Goal: Task Accomplishment & Management: Use online tool/utility

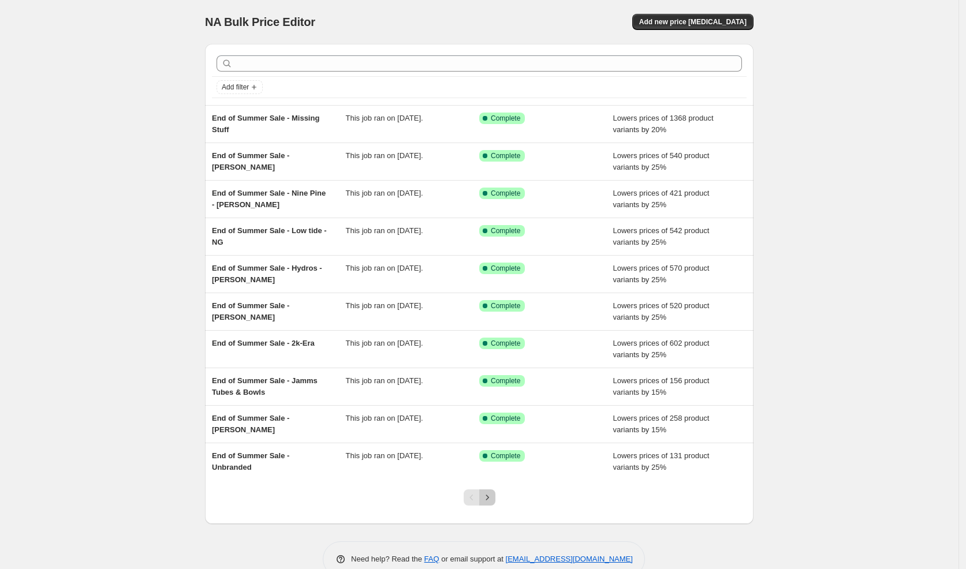
click at [489, 493] on icon "Next" at bounding box center [487, 498] width 12 height 12
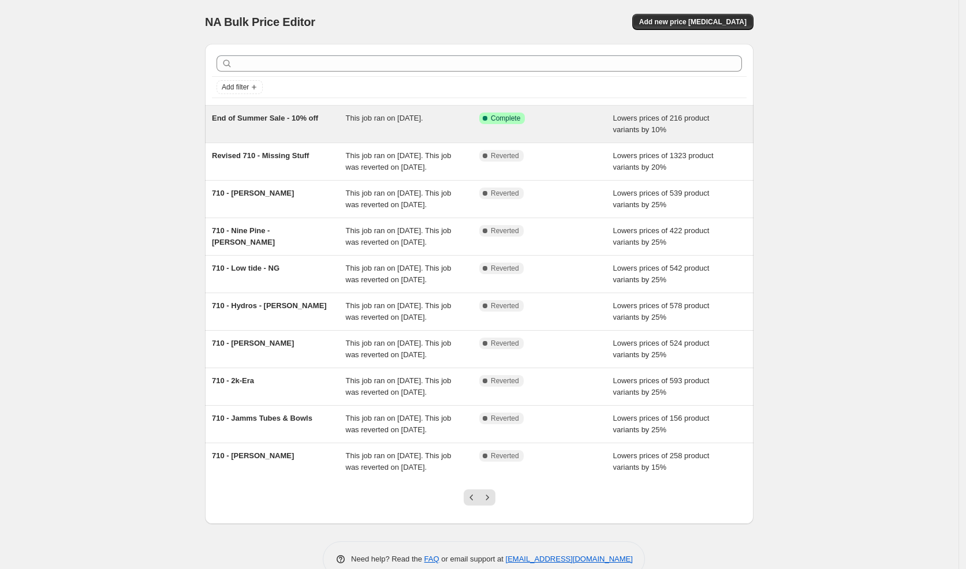
click at [294, 131] on div "End of Summer Sale - 10% off" at bounding box center [279, 124] width 134 height 23
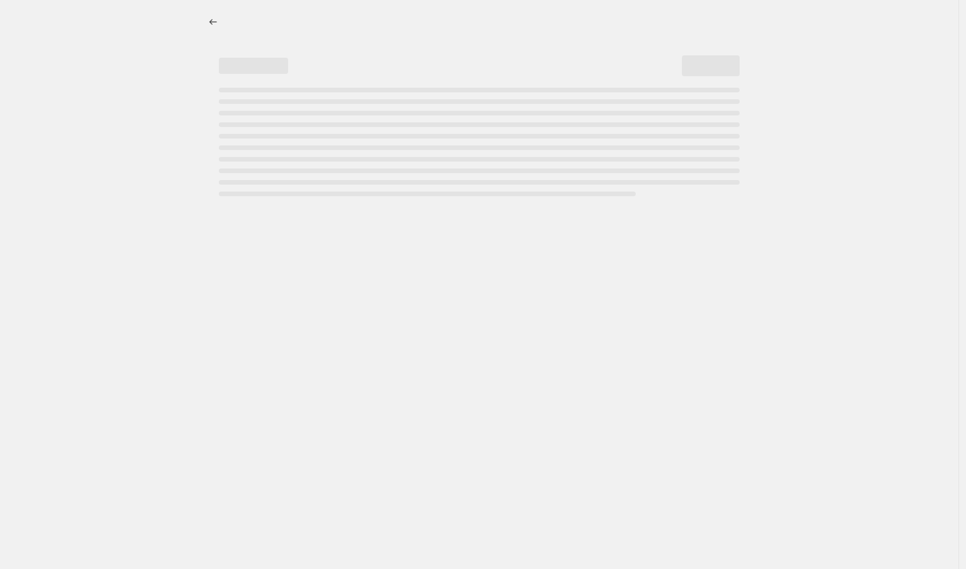
select select "percentage"
select select "vendor"
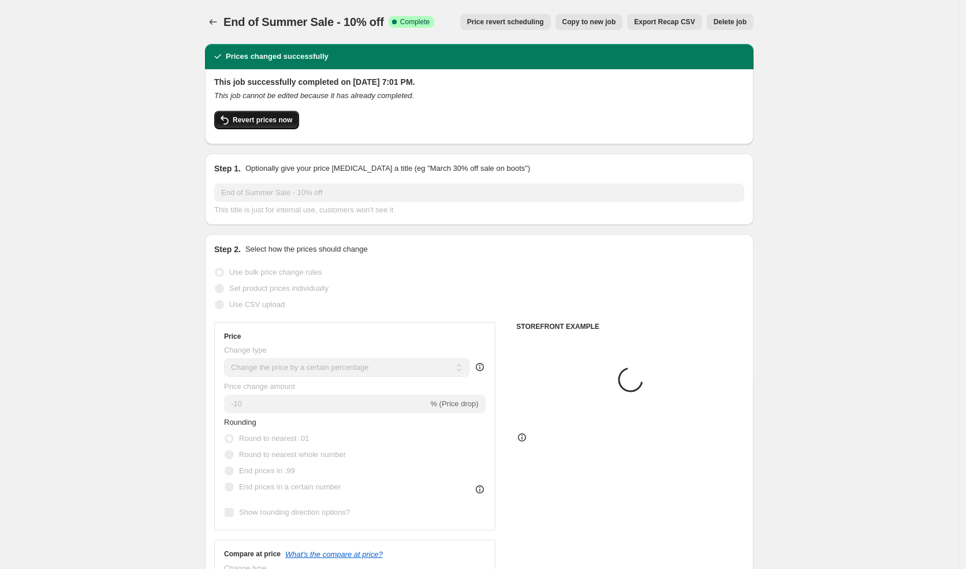
click at [291, 121] on span "Revert prices now" at bounding box center [262, 119] width 59 height 9
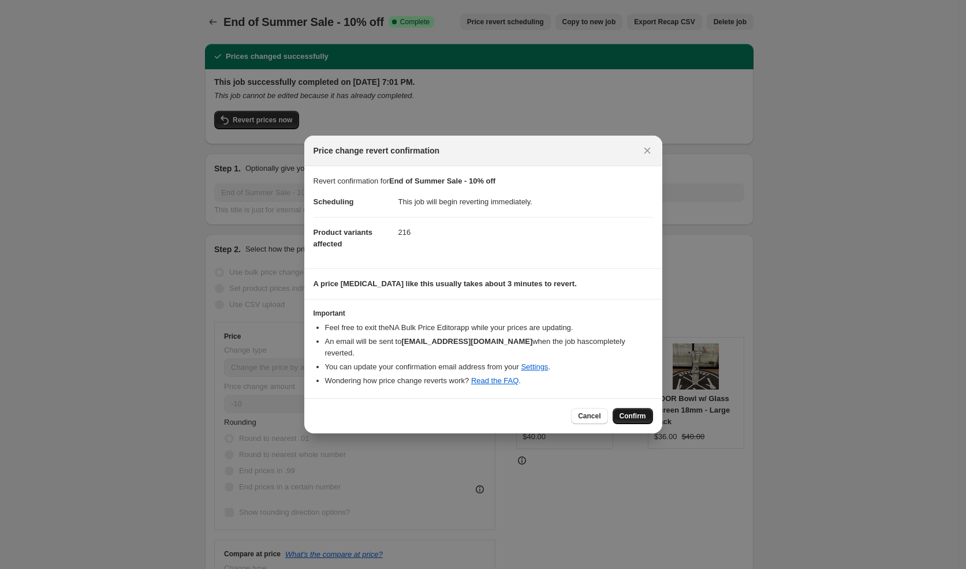
click at [633, 412] on span "Confirm" at bounding box center [632, 416] width 27 height 9
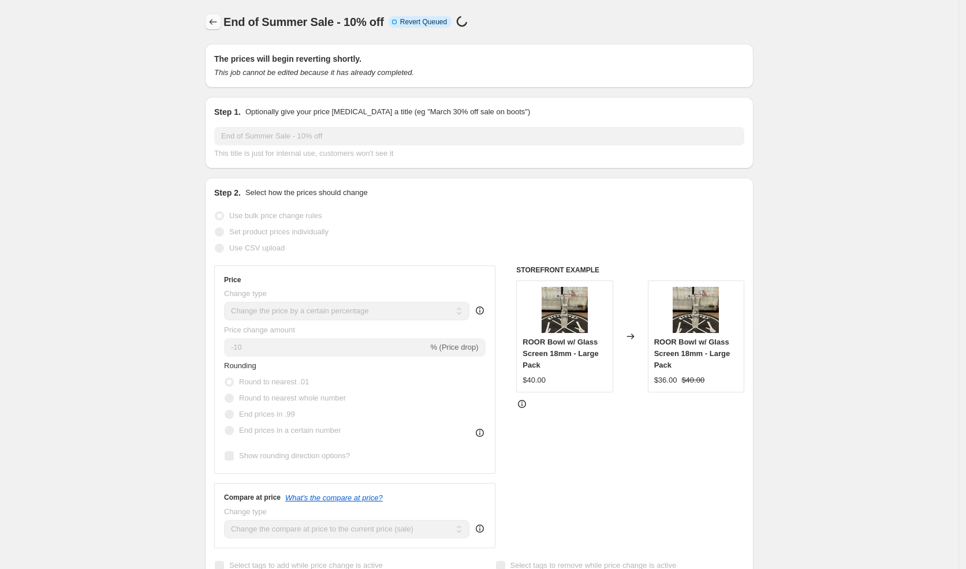
click at [216, 21] on icon "Price change jobs" at bounding box center [213, 22] width 12 height 12
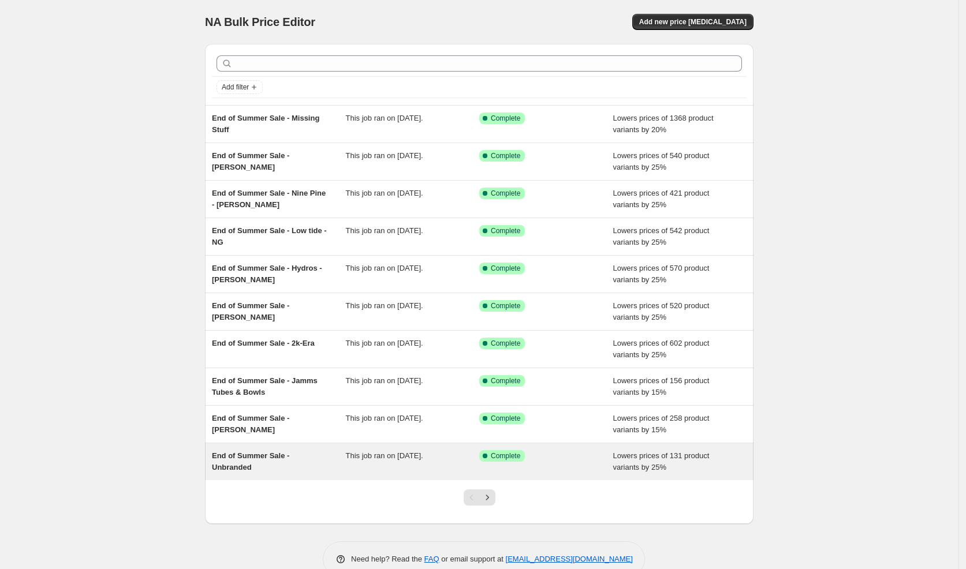
click at [436, 443] on div "End of Summer Sale - Unbranded This job ran on August 30, 2025. Success Complet…" at bounding box center [479, 461] width 548 height 37
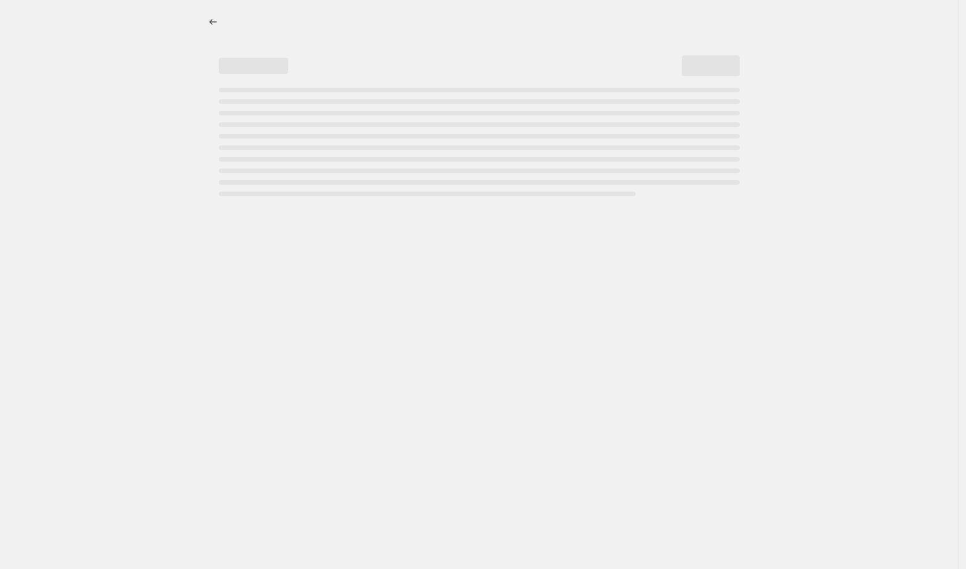
select select "percentage"
select select "vendor"
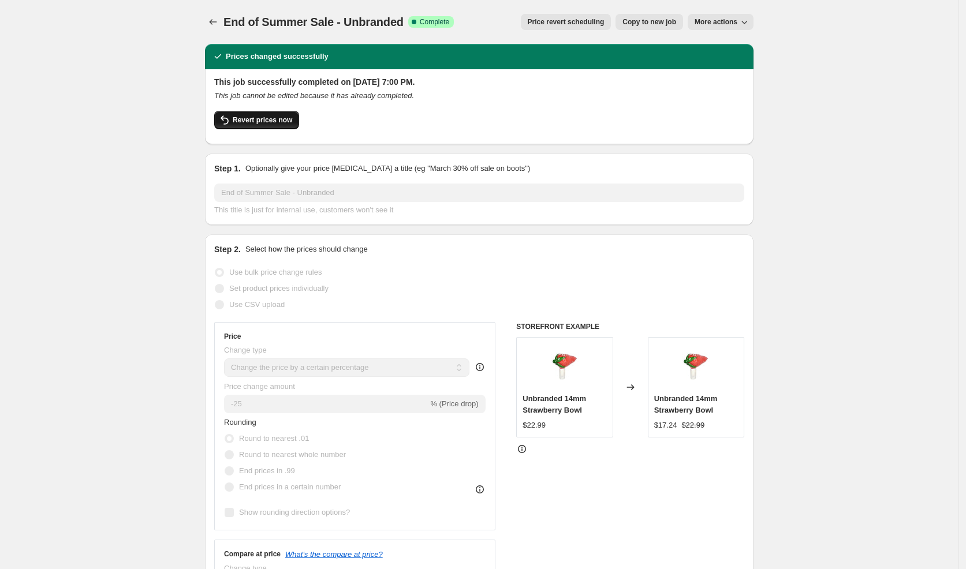
click at [268, 118] on span "Revert prices now" at bounding box center [262, 119] width 59 height 9
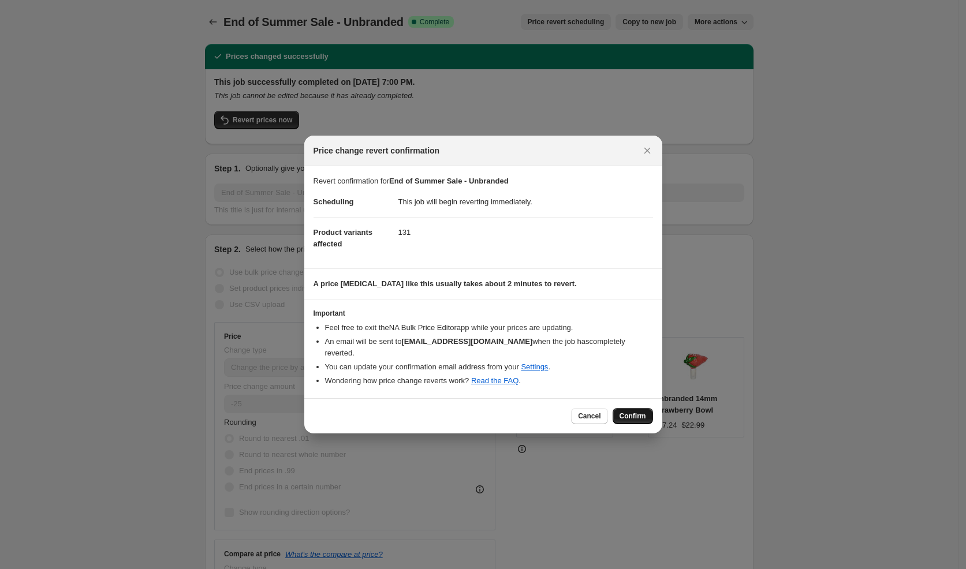
click at [624, 412] on span "Confirm" at bounding box center [632, 416] width 27 height 9
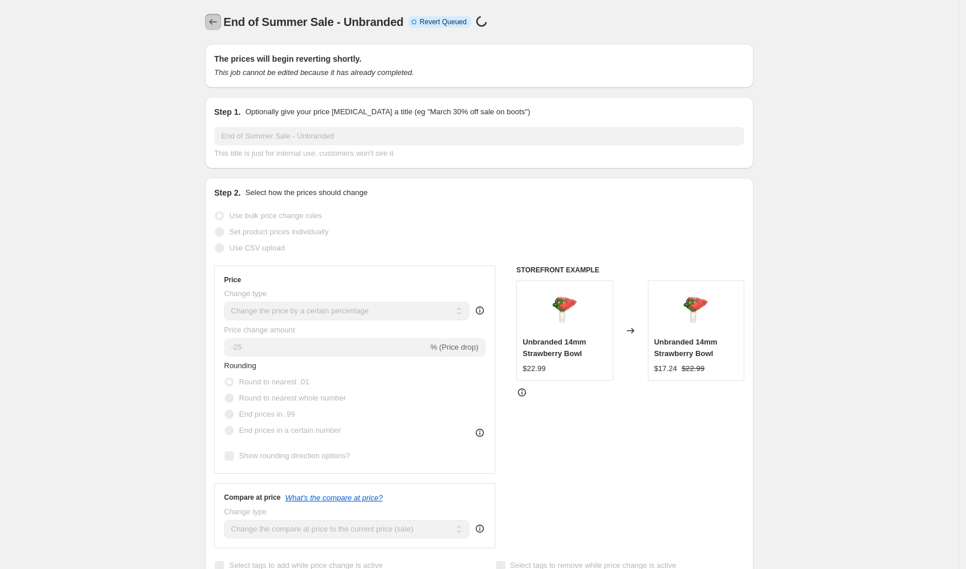
click at [214, 24] on icon "Price change jobs" at bounding box center [213, 22] width 12 height 12
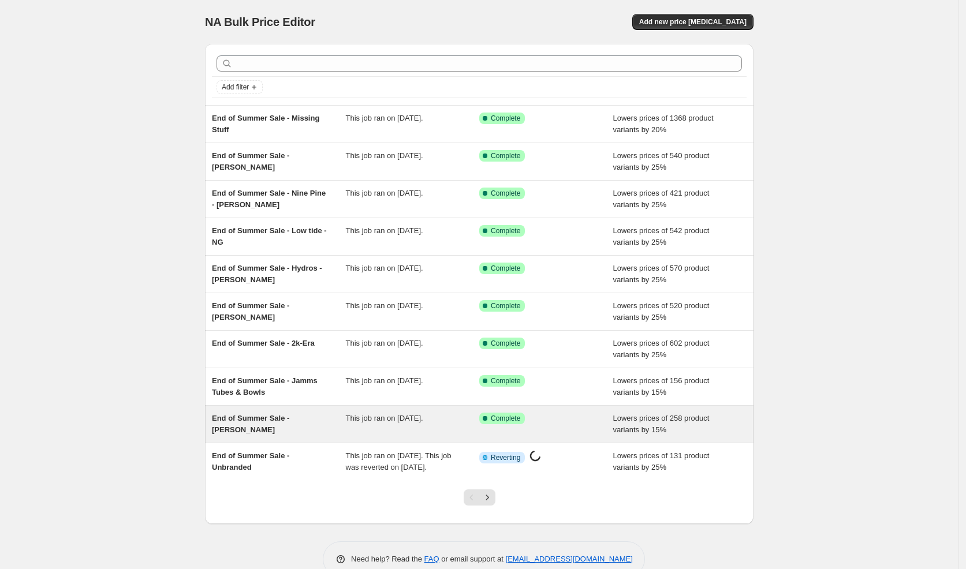
click at [423, 416] on span "This job ran on August 30, 2025." at bounding box center [384, 418] width 77 height 9
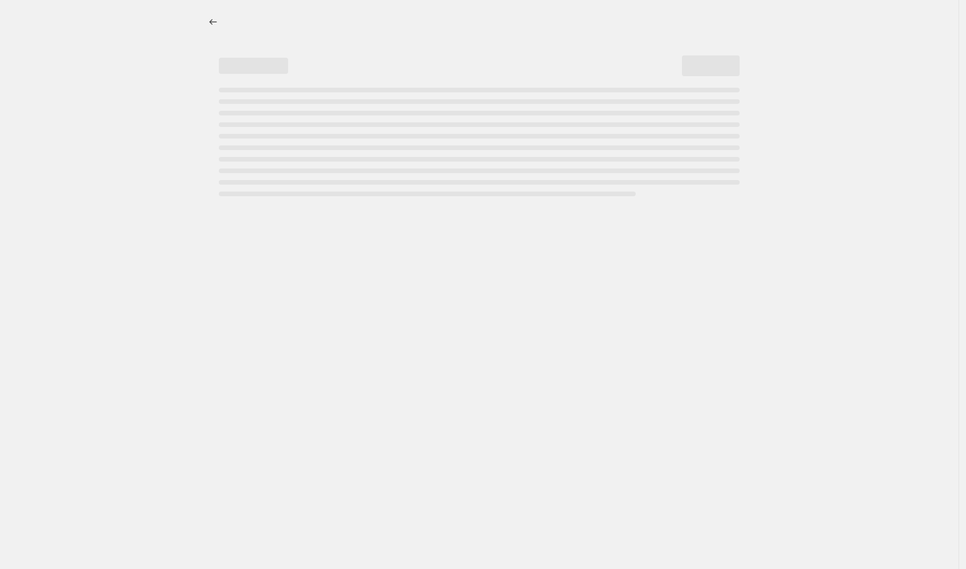
select select "percentage"
select select "vendor"
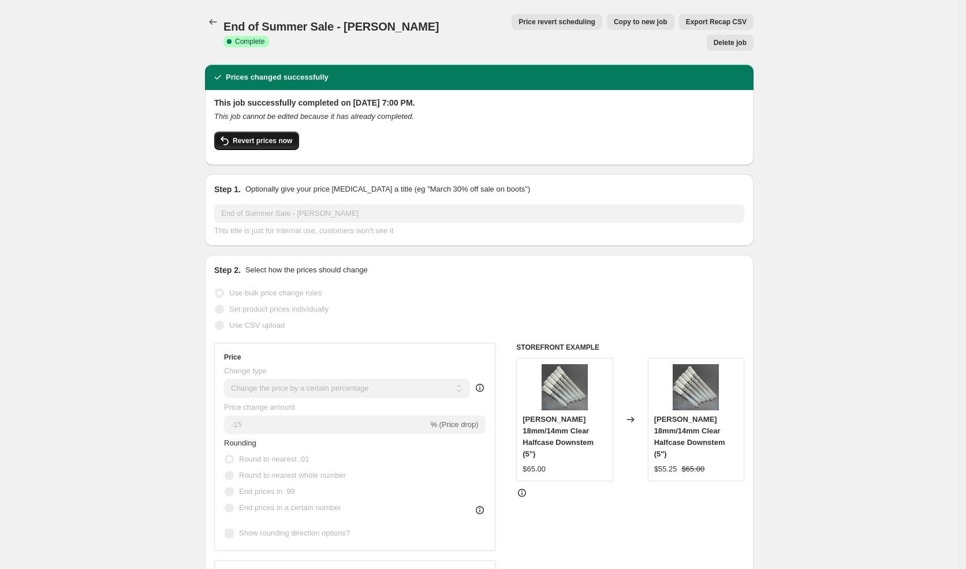
click at [289, 132] on button "Revert prices now" at bounding box center [256, 141] width 85 height 18
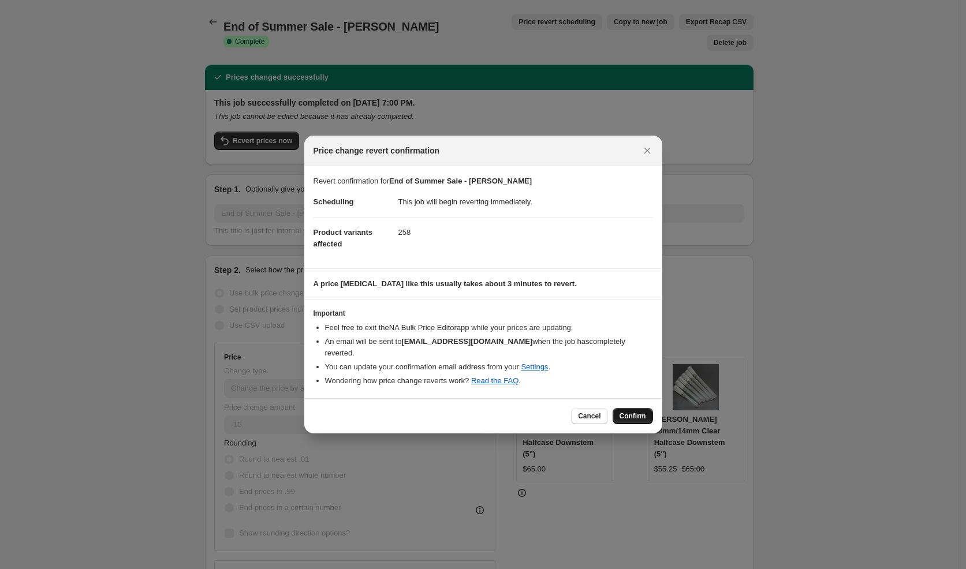
click at [635, 416] on button "Confirm" at bounding box center [632, 416] width 40 height 16
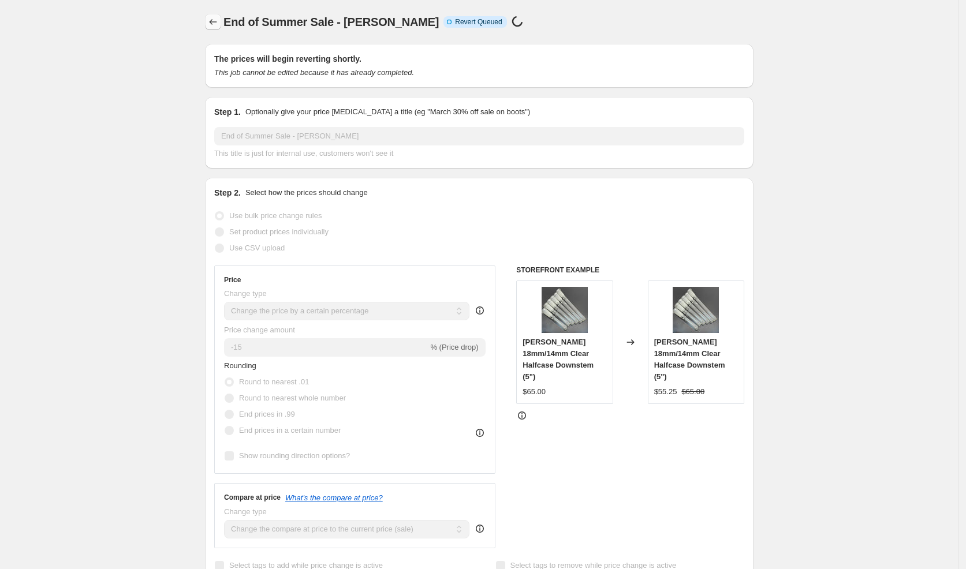
click at [218, 21] on icon "Price change jobs" at bounding box center [213, 22] width 12 height 12
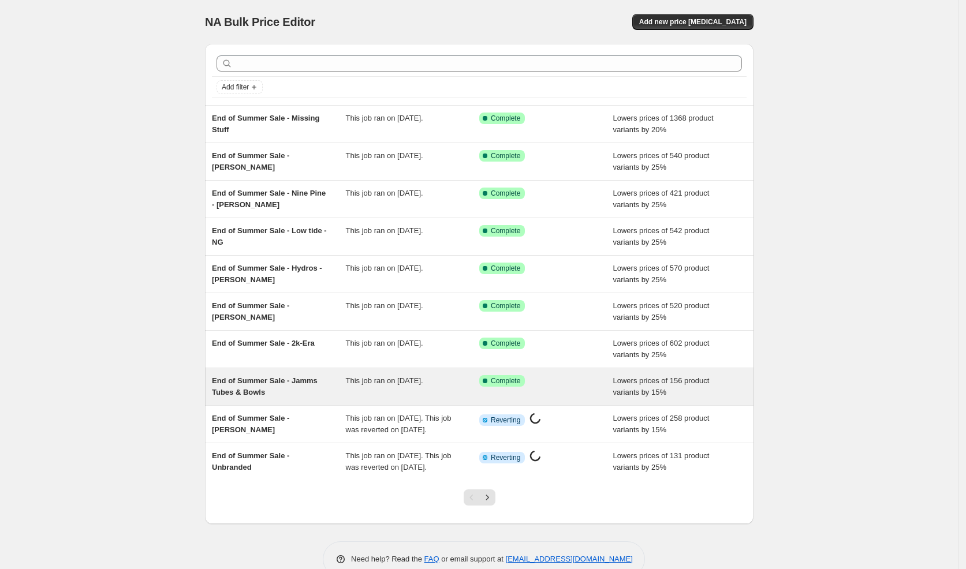
click at [324, 380] on div "End of Summer Sale - Jamms Tubes & Bowls" at bounding box center [279, 386] width 134 height 23
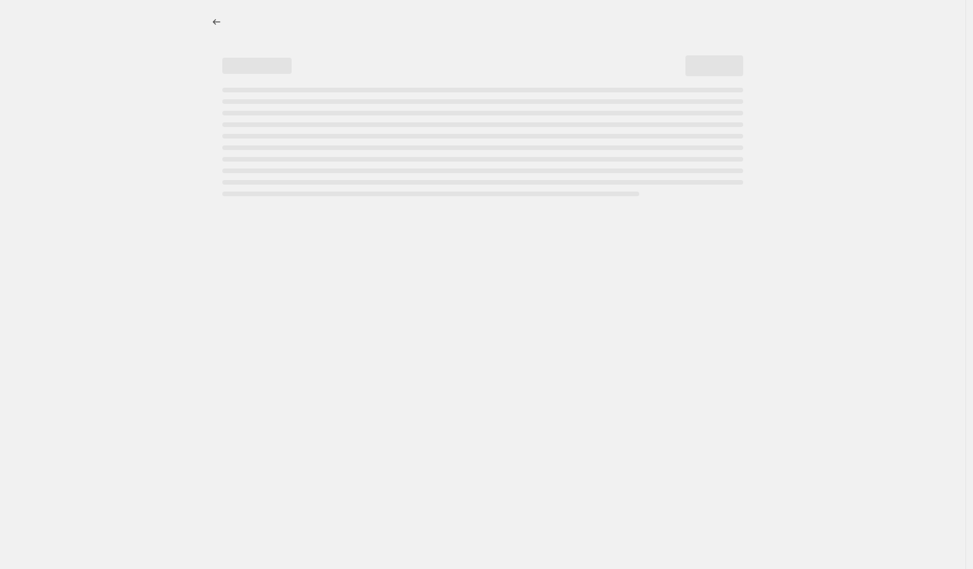
select select "percentage"
select select "vendor"
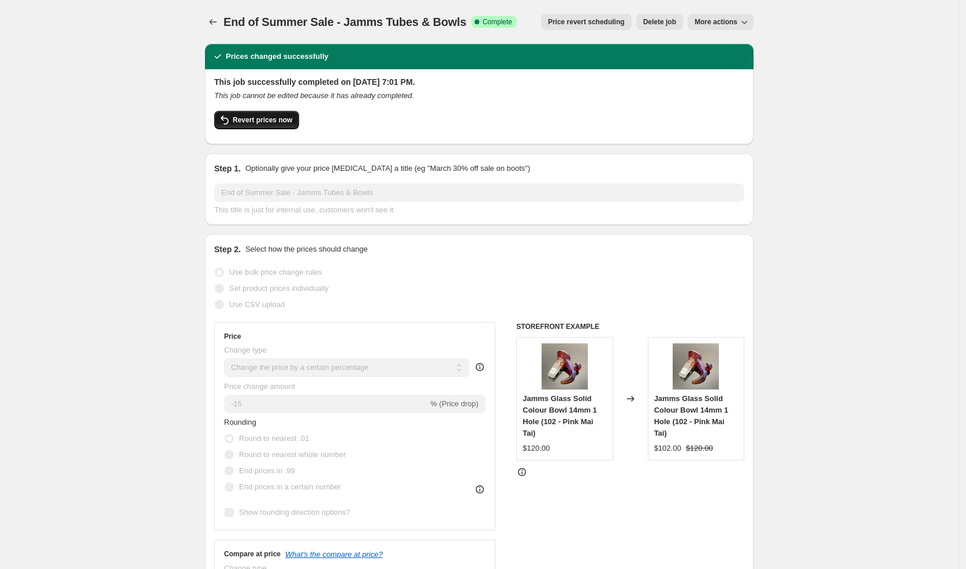
click at [271, 115] on button "Revert prices now" at bounding box center [256, 120] width 85 height 18
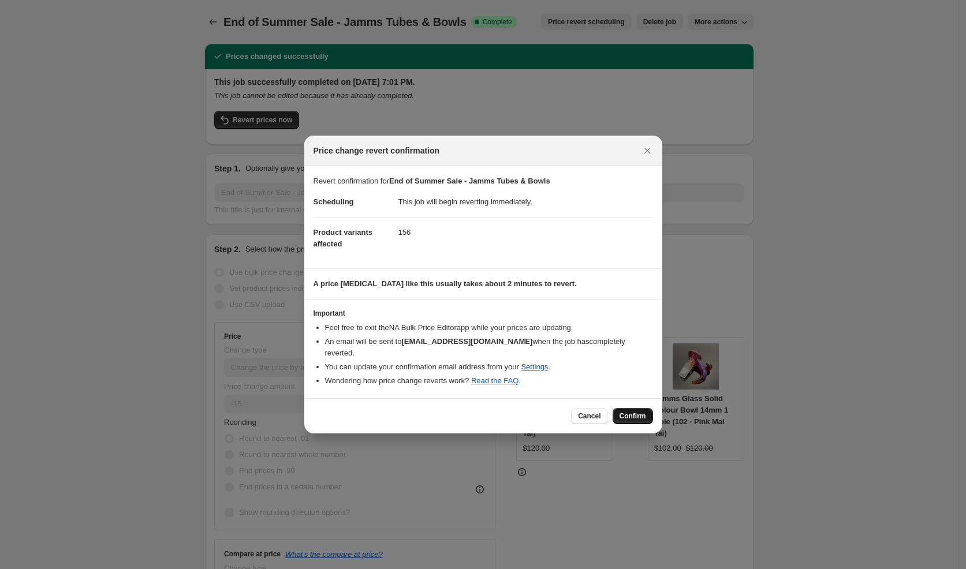
click at [629, 414] on span "Confirm" at bounding box center [632, 416] width 27 height 9
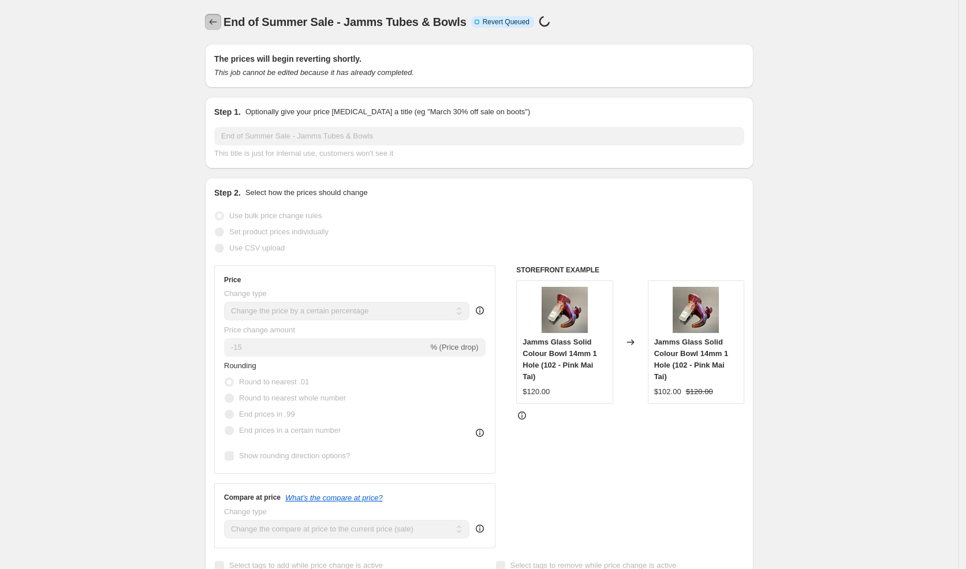
click at [213, 20] on icon "Price change jobs" at bounding box center [213, 22] width 12 height 12
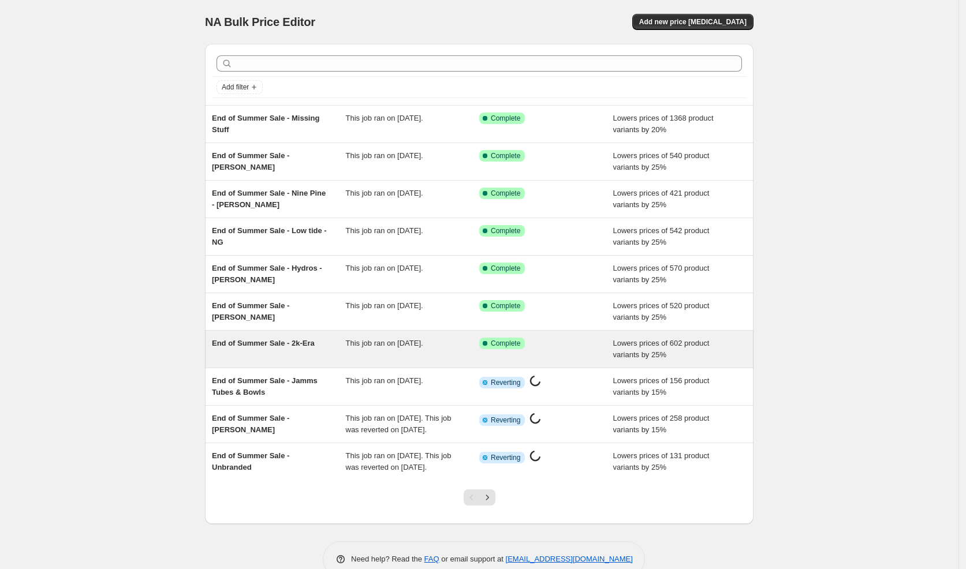
click at [399, 349] on div "This job ran on August 30, 2025." at bounding box center [413, 349] width 134 height 23
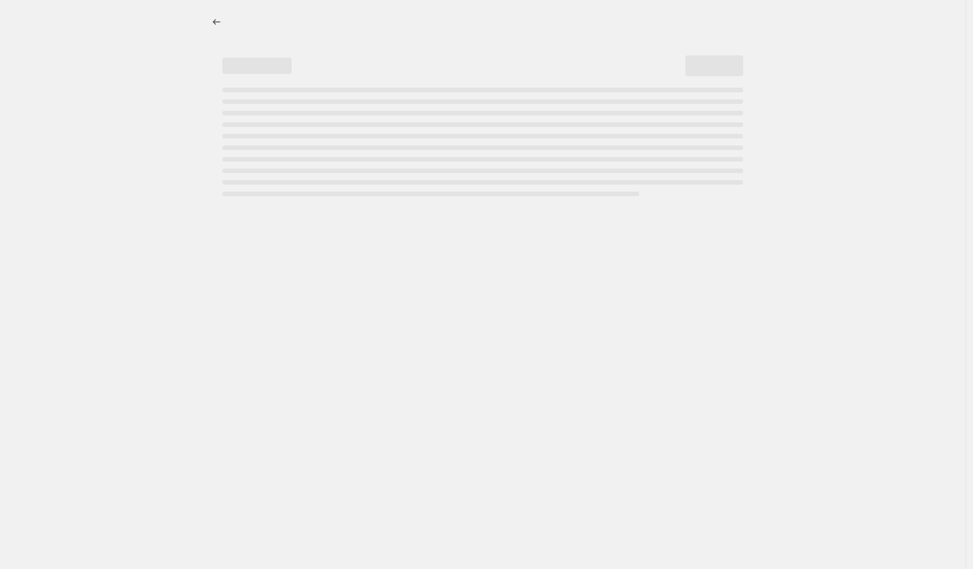
select select "percentage"
select select "vendor"
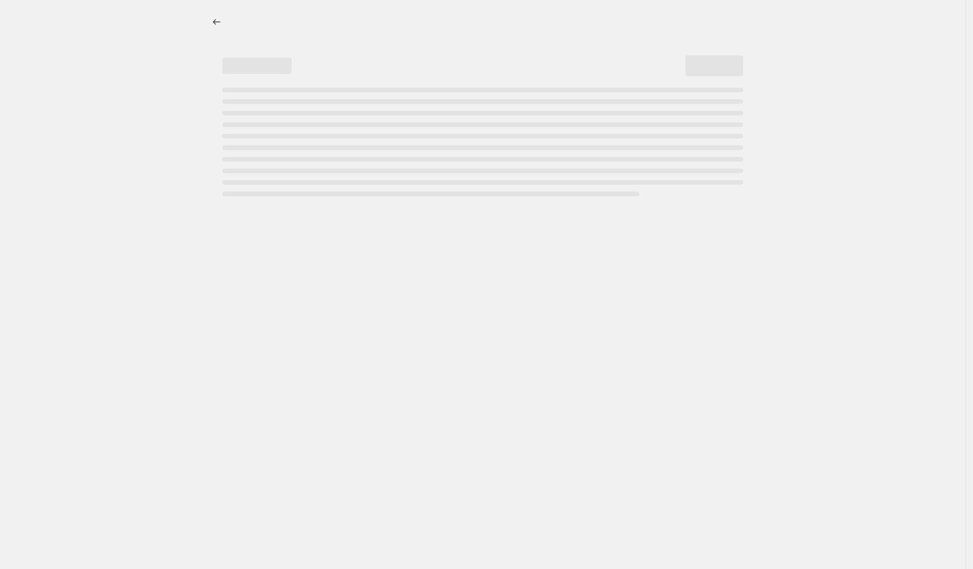
select select "vendor"
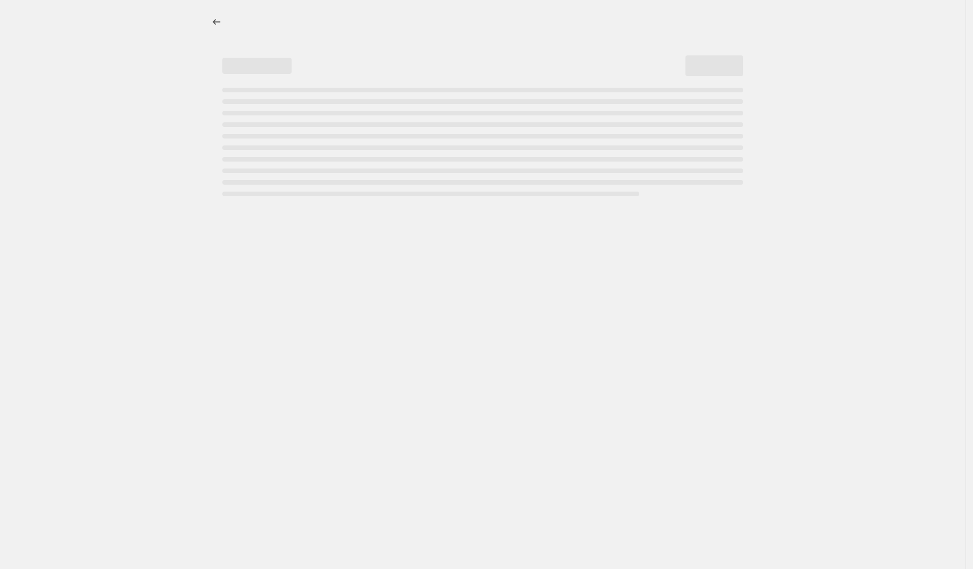
select select "vendor"
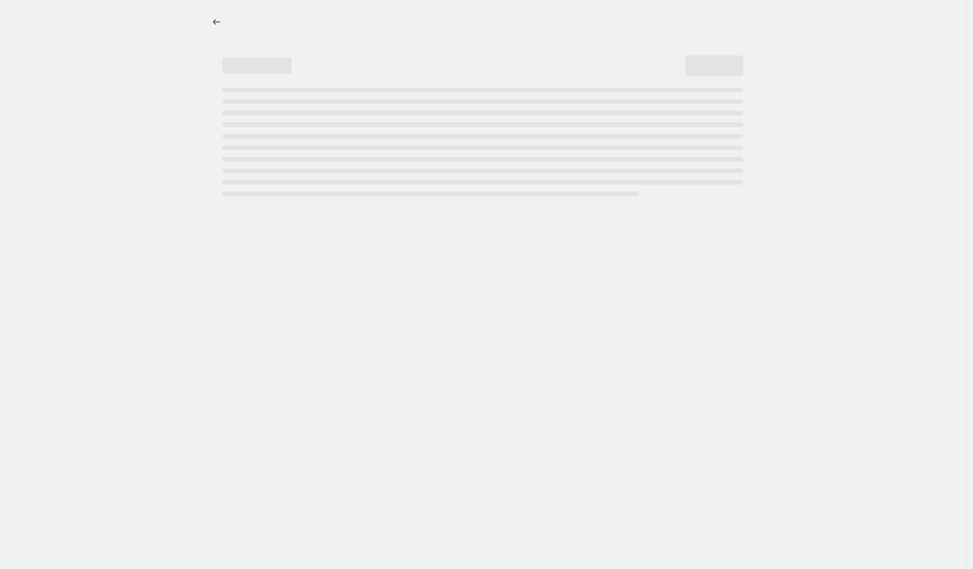
select select "vendor"
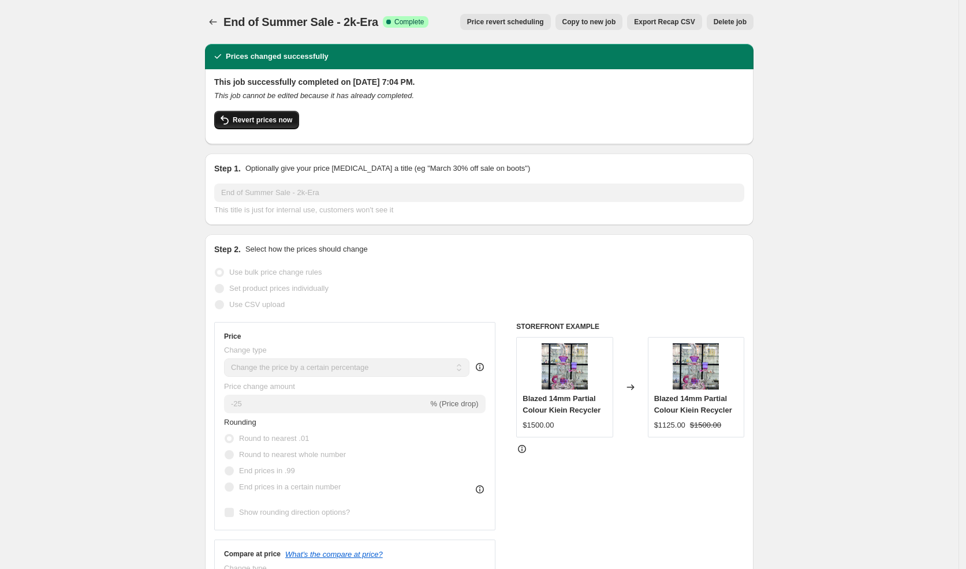
click at [291, 127] on button "Revert prices now" at bounding box center [256, 120] width 85 height 18
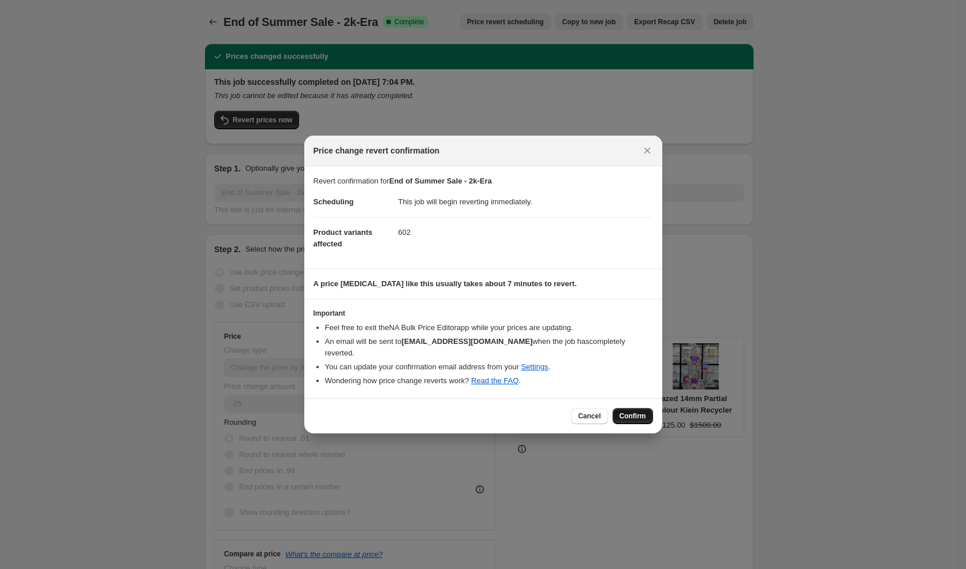
click at [630, 412] on span "Confirm" at bounding box center [632, 416] width 27 height 9
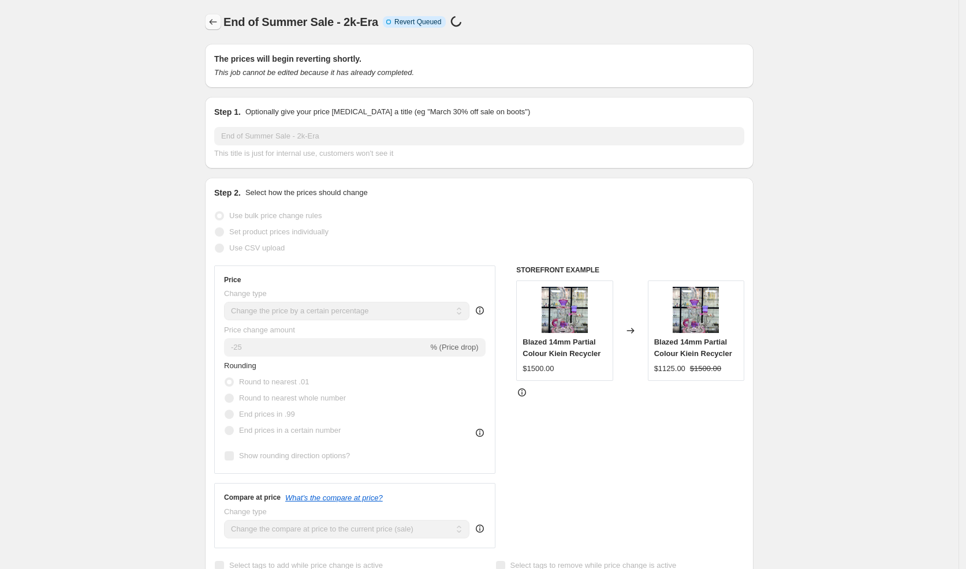
click at [211, 18] on icon "Price change jobs" at bounding box center [213, 22] width 12 height 12
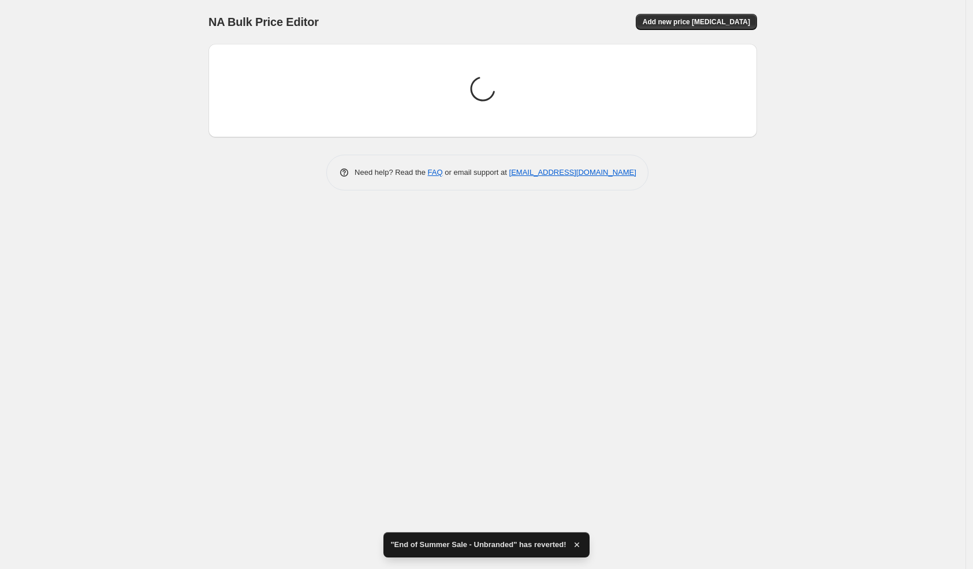
click at [295, 308] on div "NA Bulk Price Editor. This page is ready NA Bulk Price Editor Add new price cha…" at bounding box center [482, 284] width 965 height 569
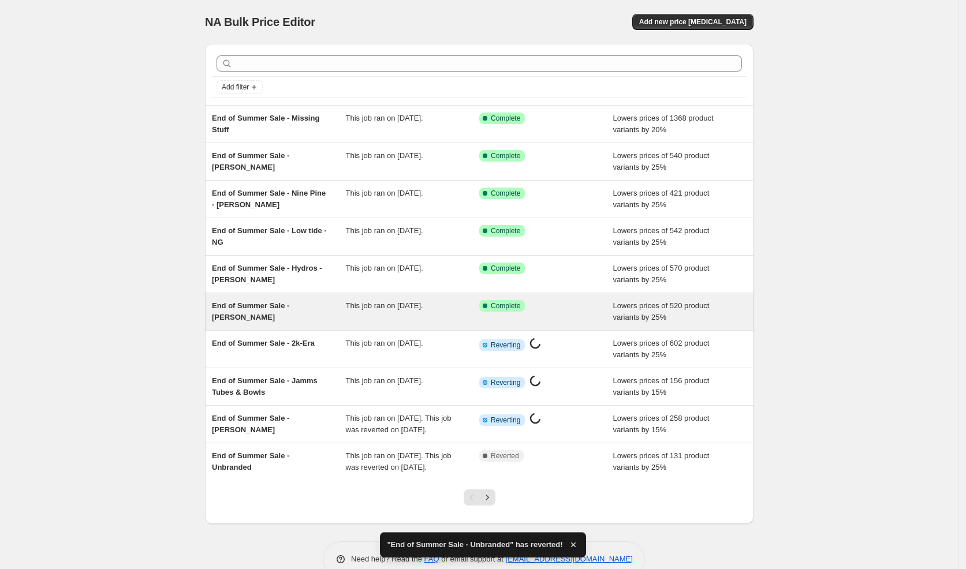
click at [338, 309] on div "End of Summer Sale - Gibson - Hoss" at bounding box center [279, 311] width 134 height 23
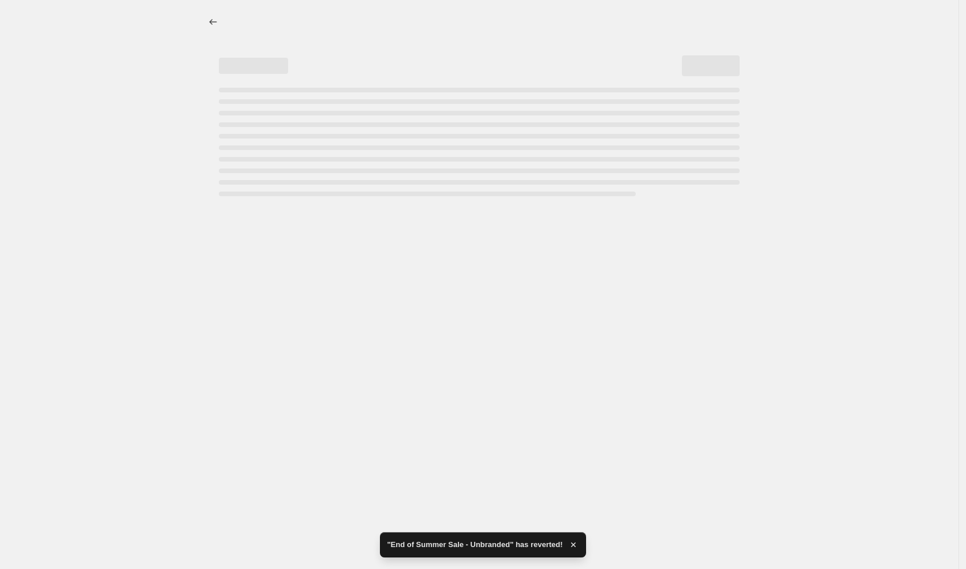
select select "percentage"
select select "vendor"
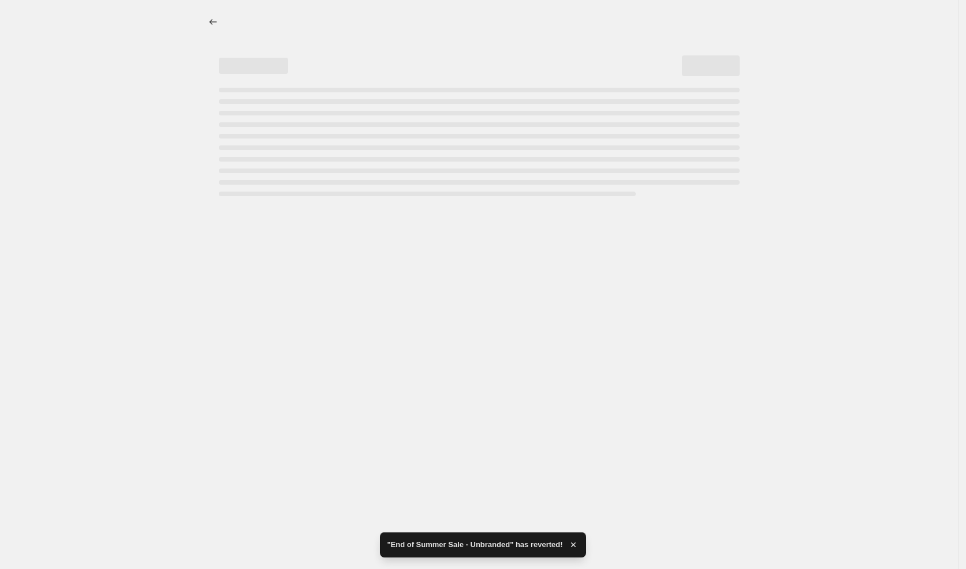
select select "vendor"
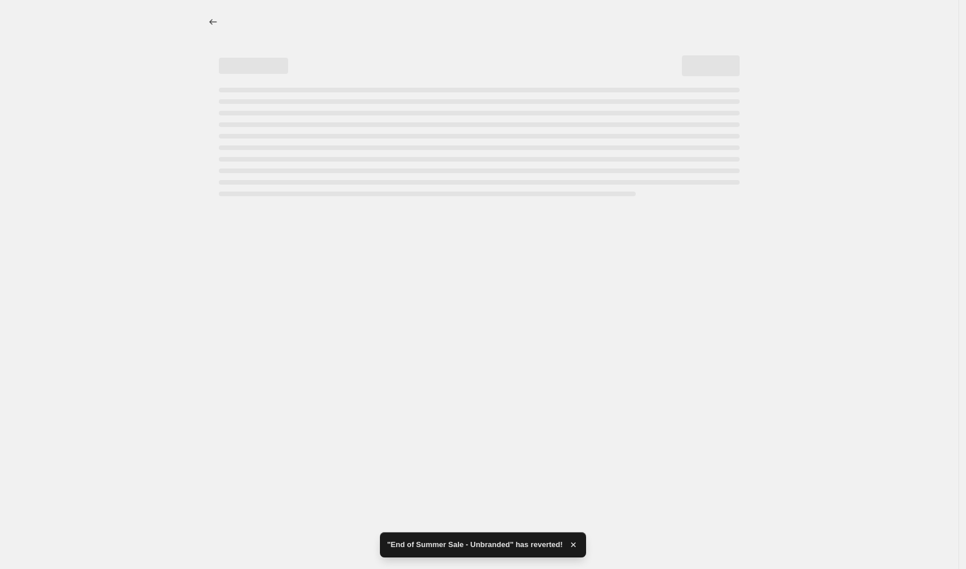
select select "vendor"
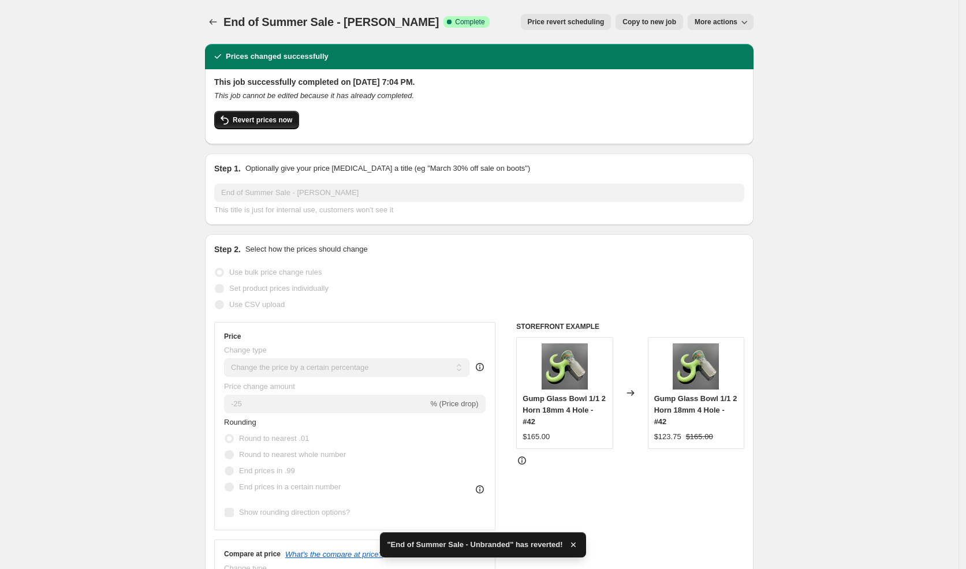
click at [280, 118] on span "Revert prices now" at bounding box center [262, 119] width 59 height 9
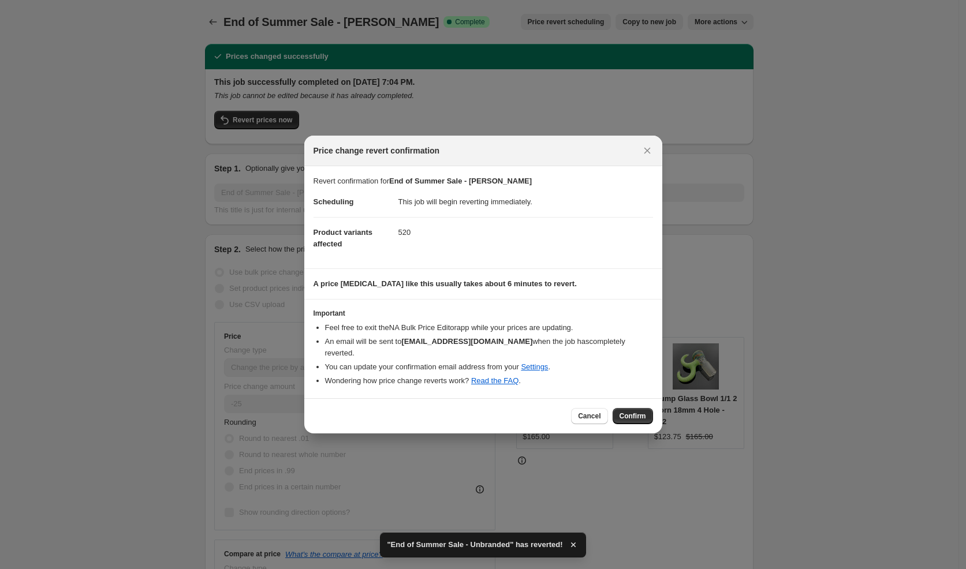
click at [633, 414] on button "Confirm" at bounding box center [632, 416] width 40 height 16
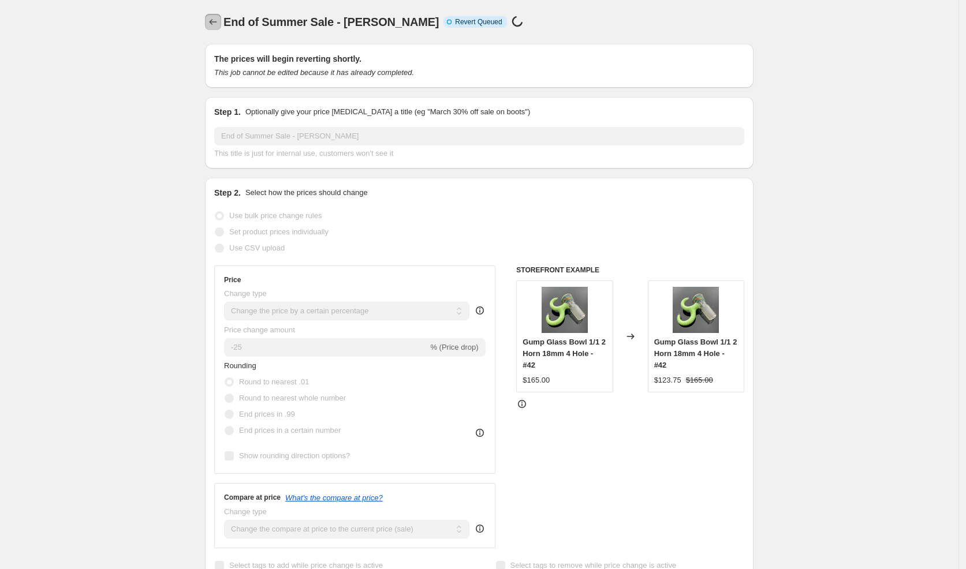
click at [210, 24] on button "Price change jobs" at bounding box center [213, 22] width 16 height 16
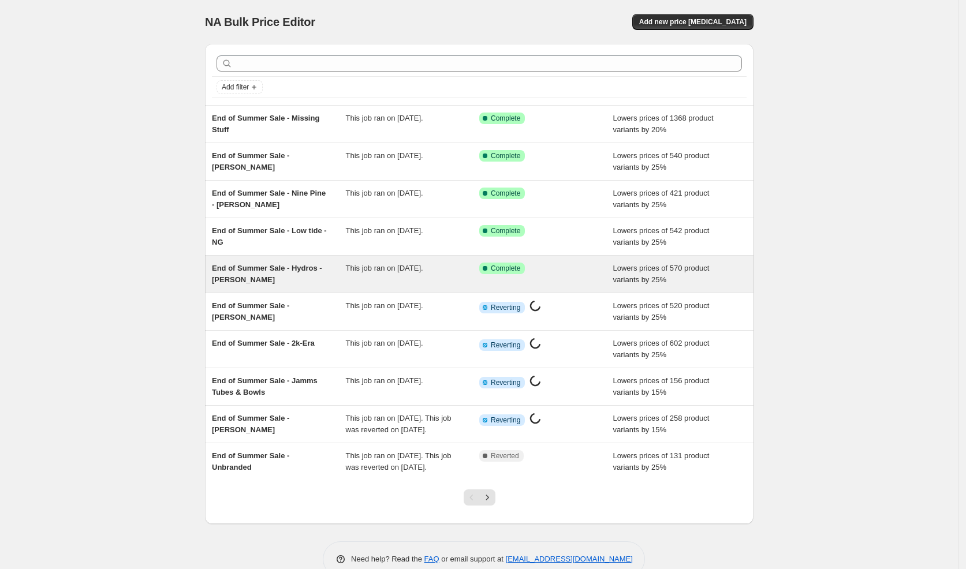
click at [247, 273] on div "End of Summer Sale - Hydros - Lord Kramdar" at bounding box center [279, 274] width 134 height 23
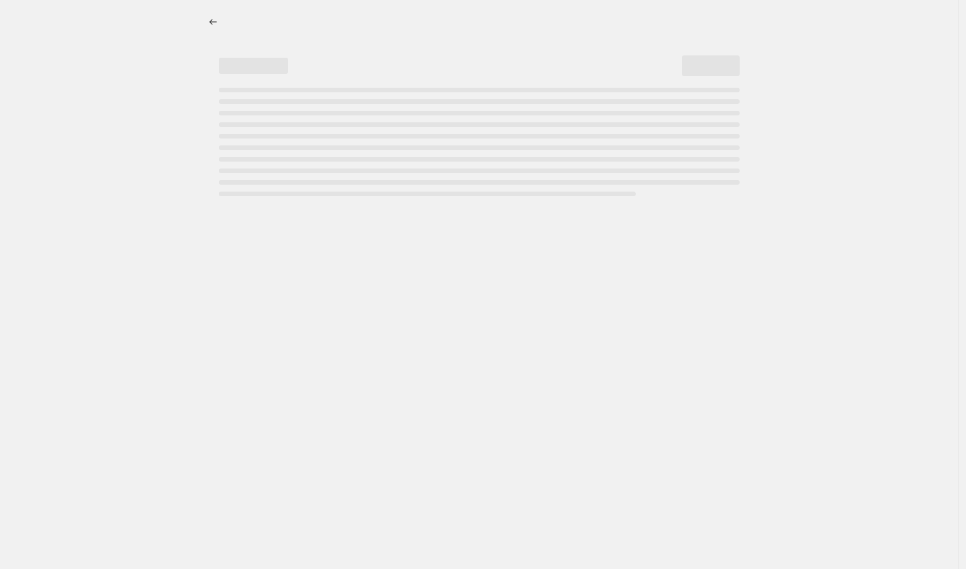
select select "percentage"
select select "vendor"
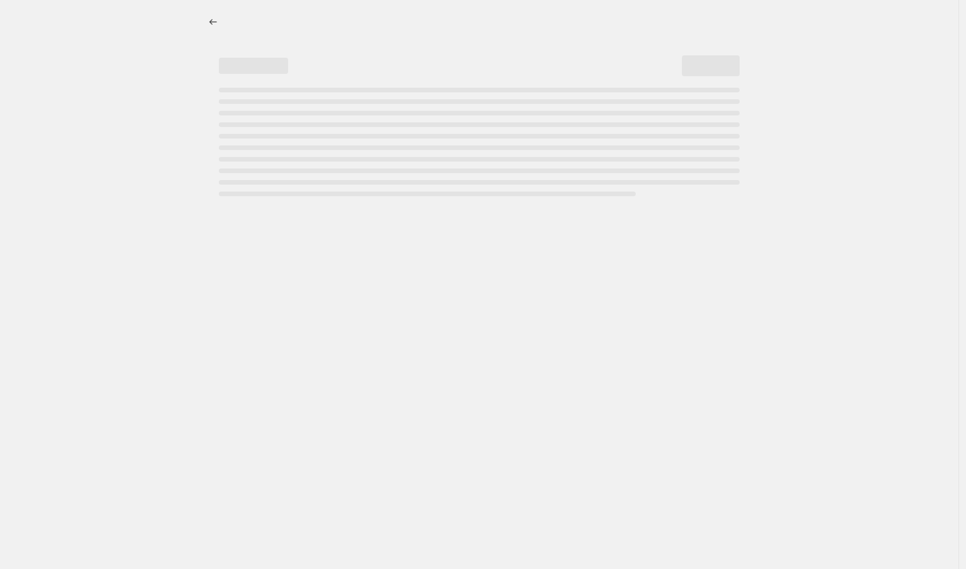
select select "vendor"
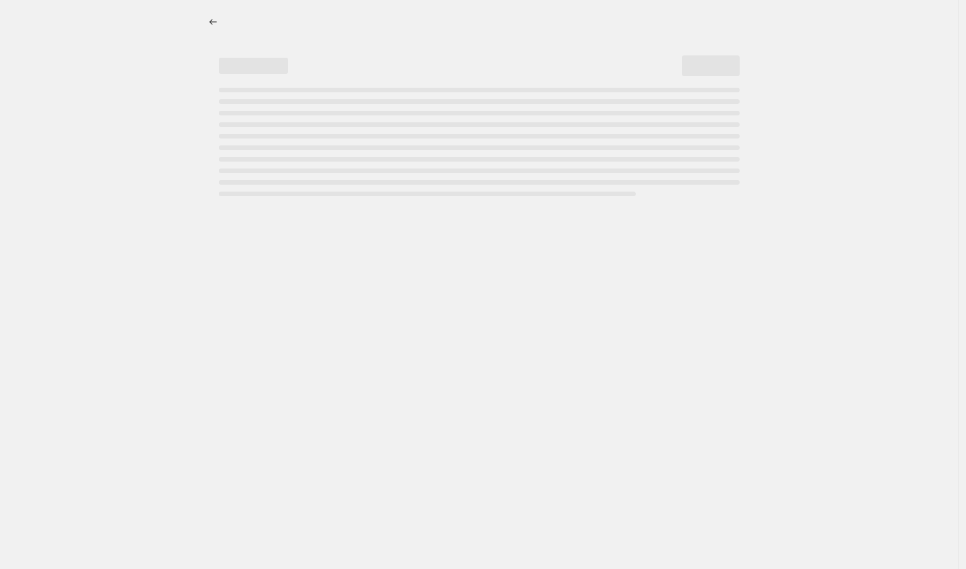
select select "vendor"
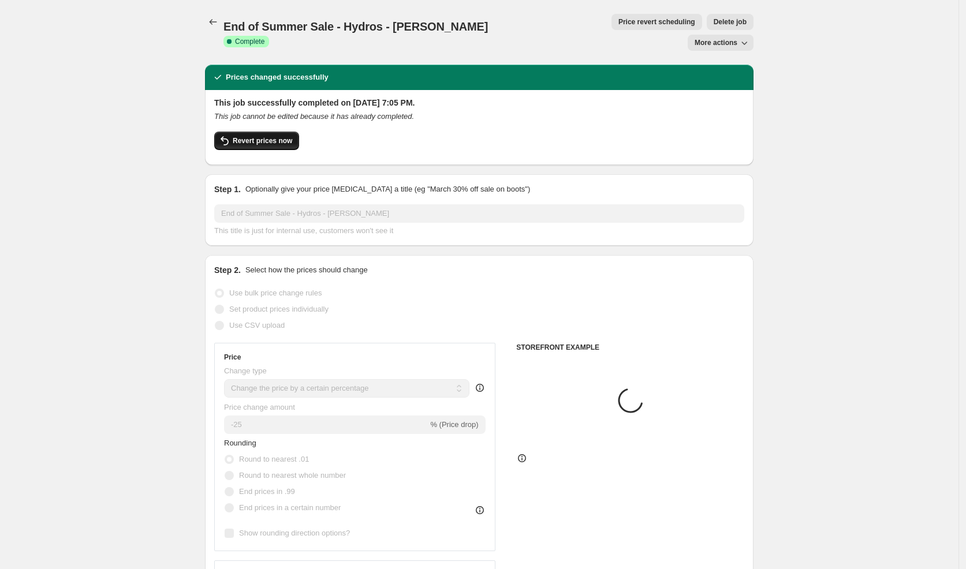
click at [280, 136] on span "Revert prices now" at bounding box center [262, 140] width 59 height 9
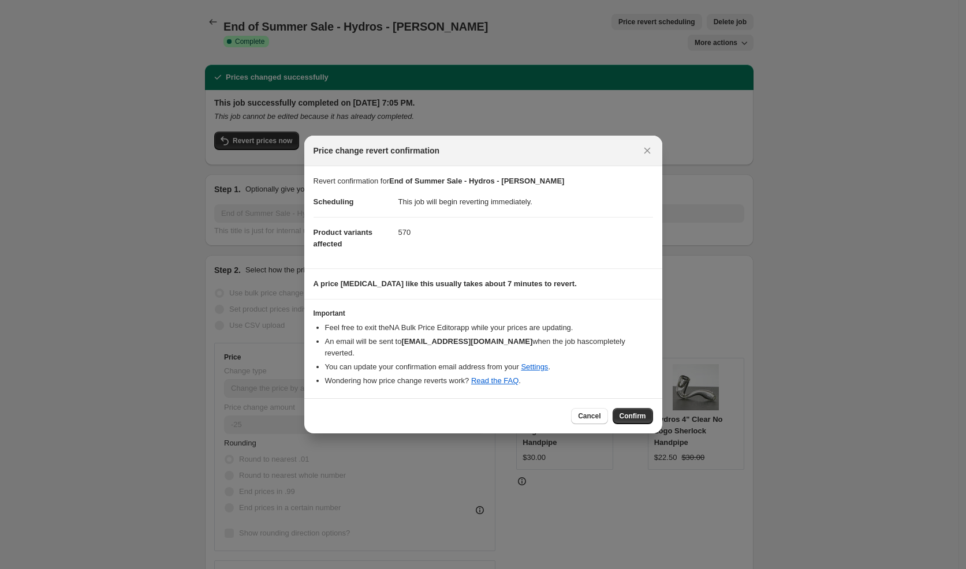
click at [633, 416] on button "Confirm" at bounding box center [632, 416] width 40 height 16
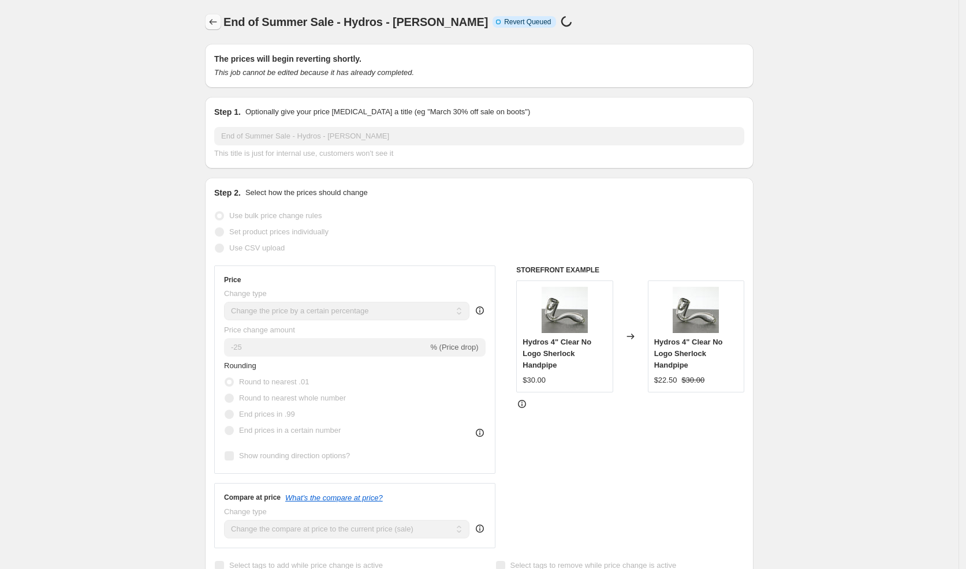
click at [216, 23] on icon "Price change jobs" at bounding box center [213, 22] width 12 height 12
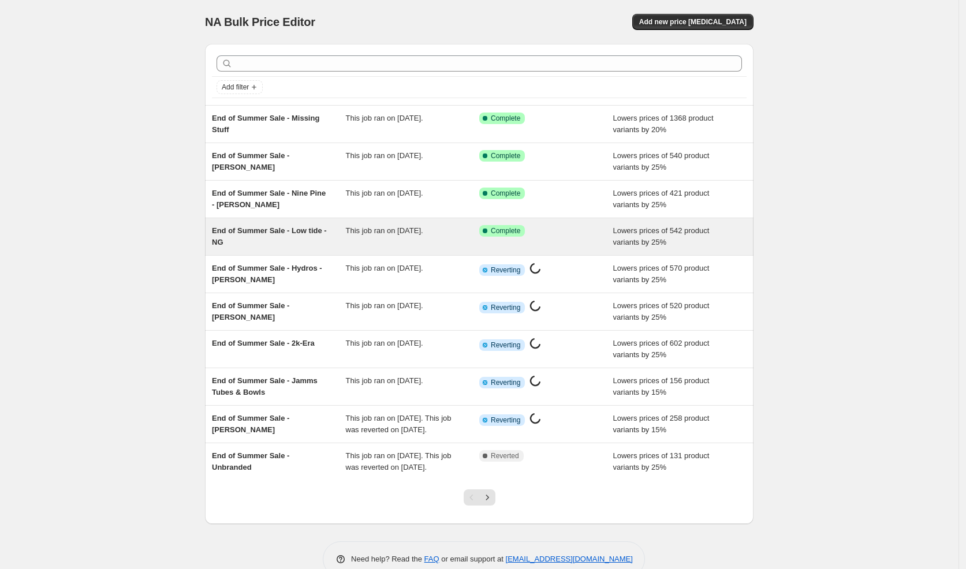
click at [300, 231] on span "End of Summer Sale - Low tide - NG" at bounding box center [269, 236] width 115 height 20
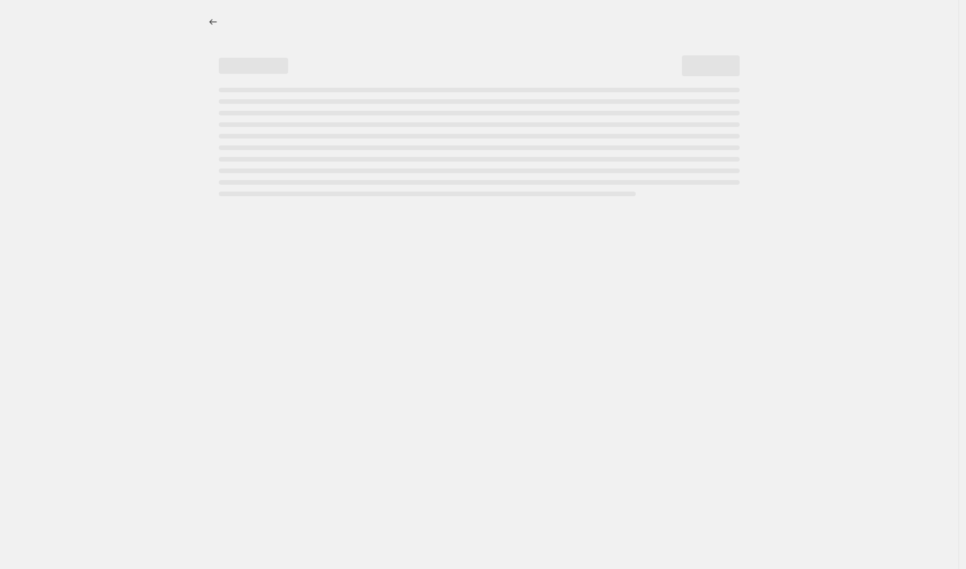
select select "percentage"
select select "vendor"
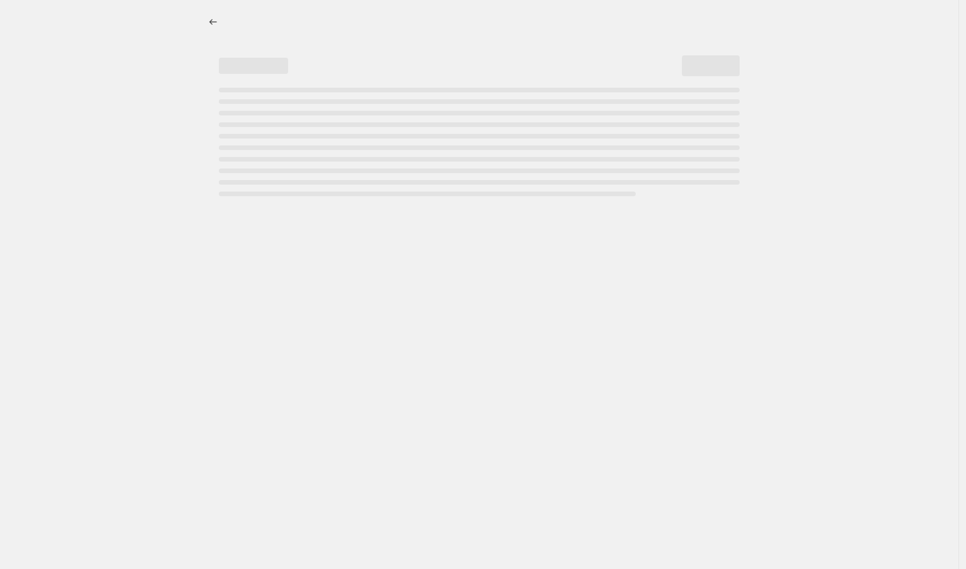
select select "vendor"
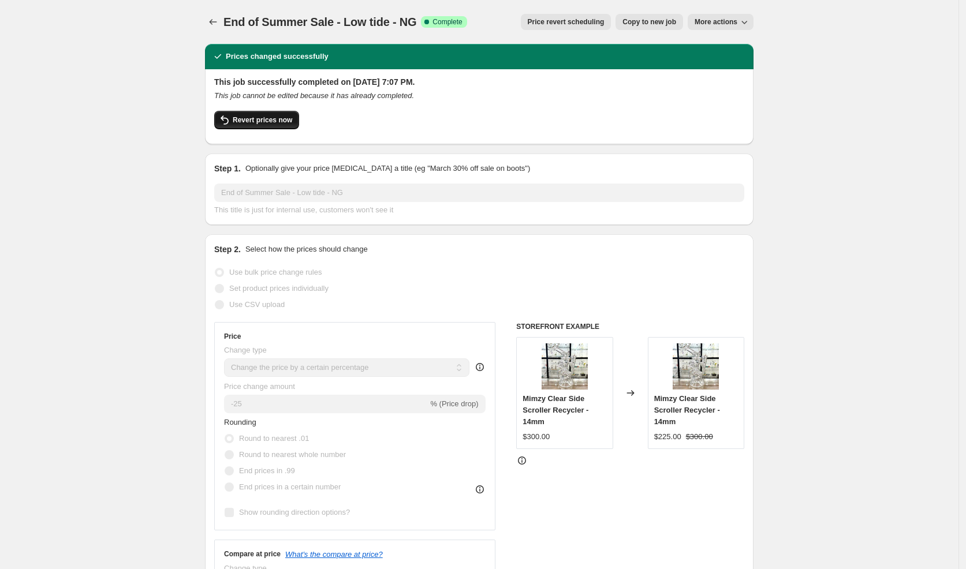
click at [299, 124] on button "Revert prices now" at bounding box center [256, 120] width 85 height 18
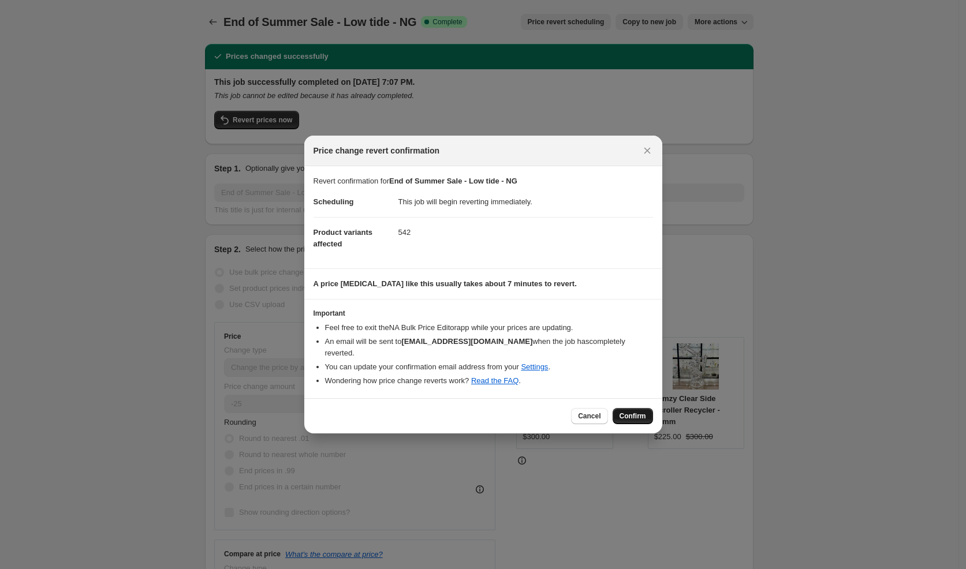
click at [634, 412] on span "Confirm" at bounding box center [632, 416] width 27 height 9
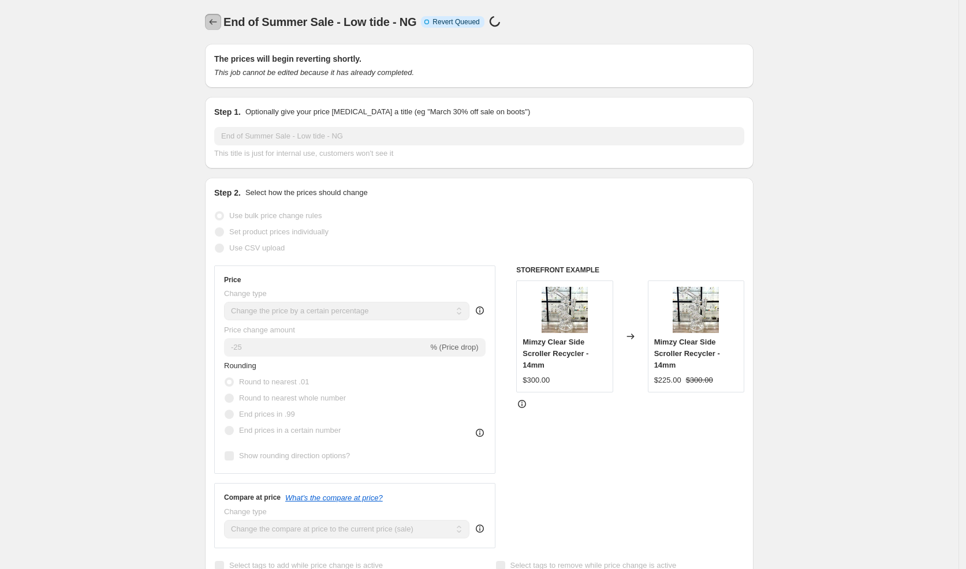
click at [221, 24] on button "Price change jobs" at bounding box center [213, 22] width 16 height 16
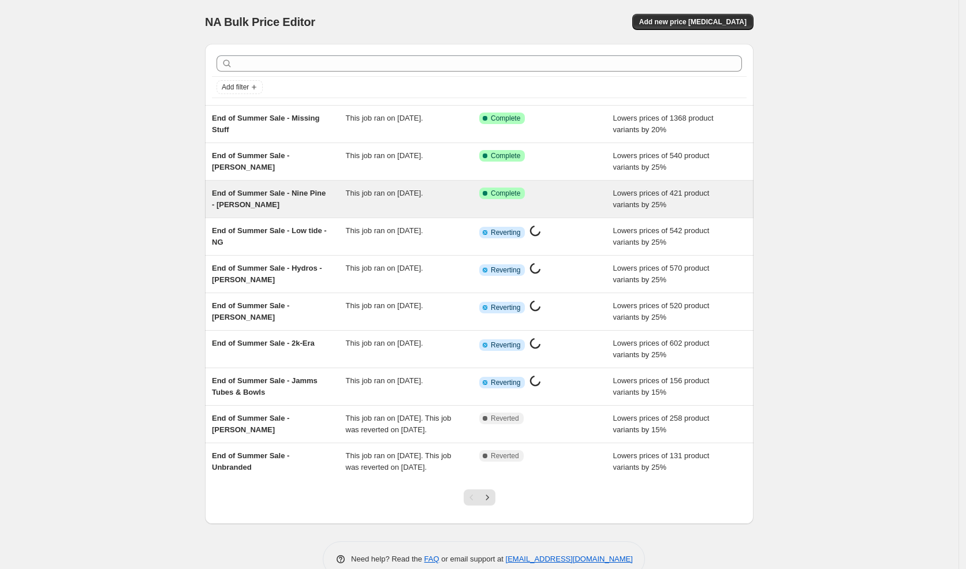
scroll to position [1, 0]
click at [304, 195] on span "End of Summer Sale - Nine Pine - Rob Biglin" at bounding box center [269, 198] width 114 height 20
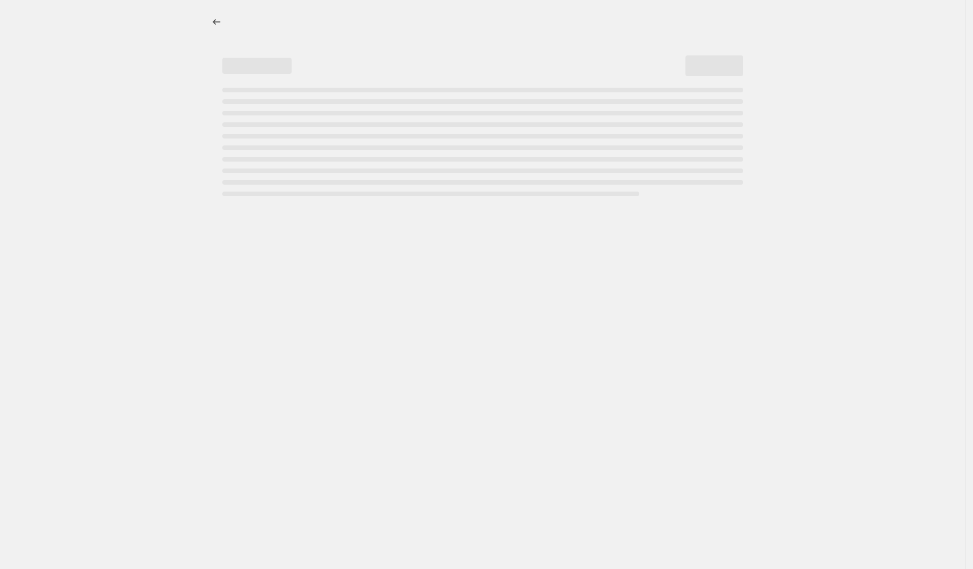
select select "percentage"
select select "vendor"
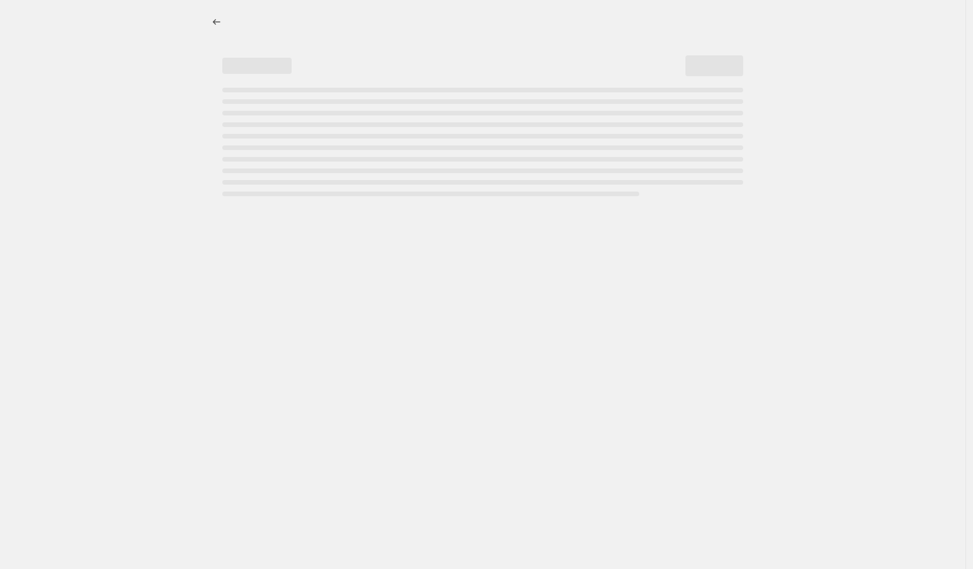
select select "vendor"
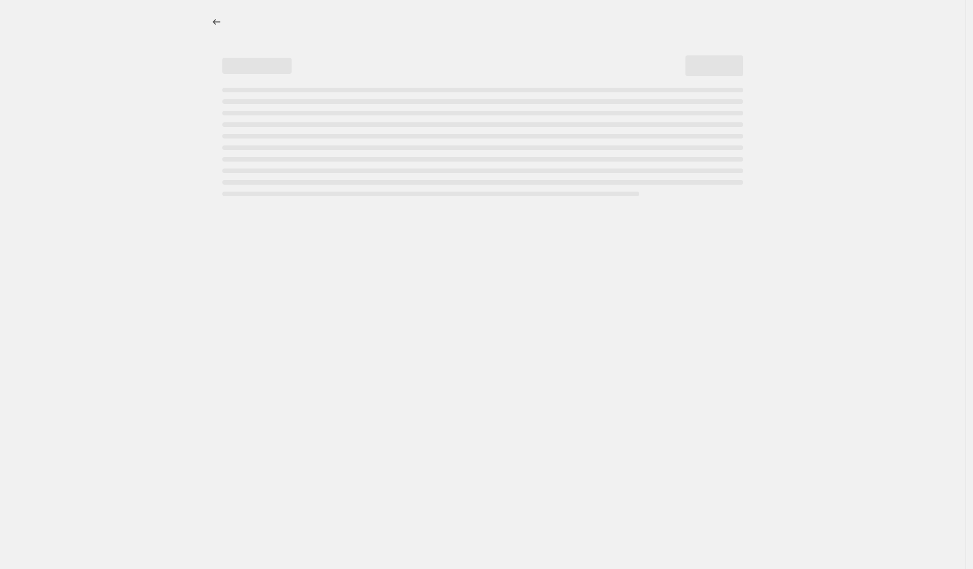
select select "vendor"
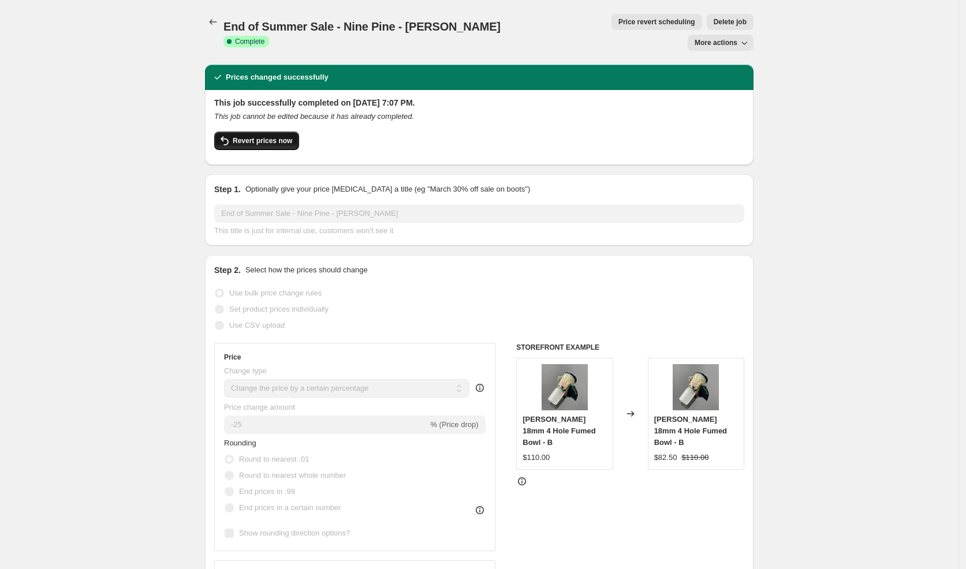
click at [281, 136] on span "Revert prices now" at bounding box center [262, 140] width 59 height 9
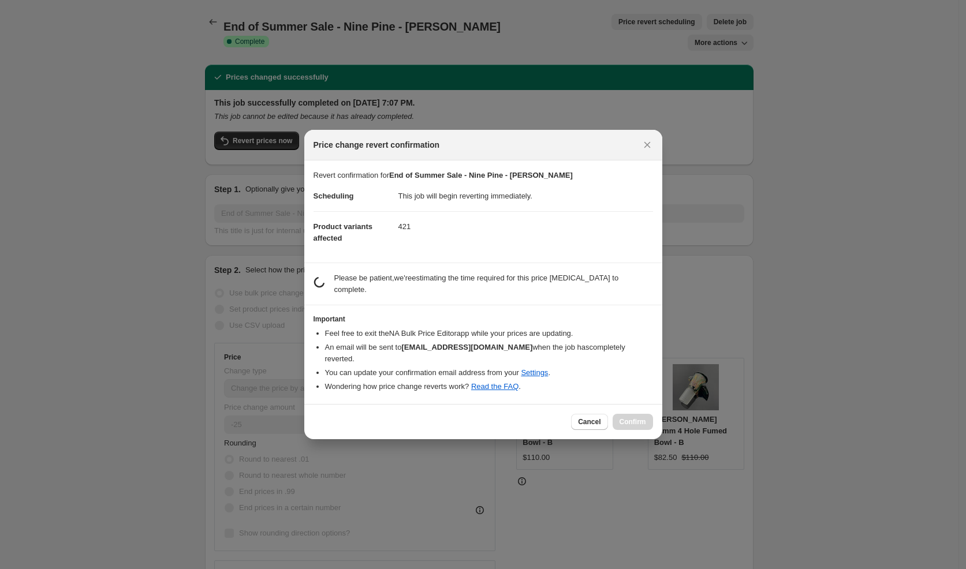
select select "percentage"
select select "vendor"
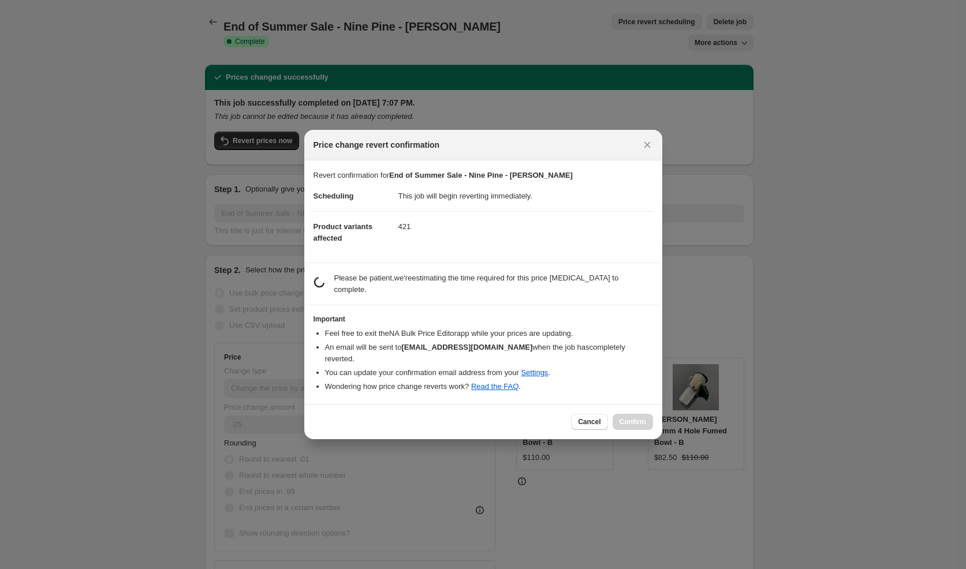
select select "vendor"
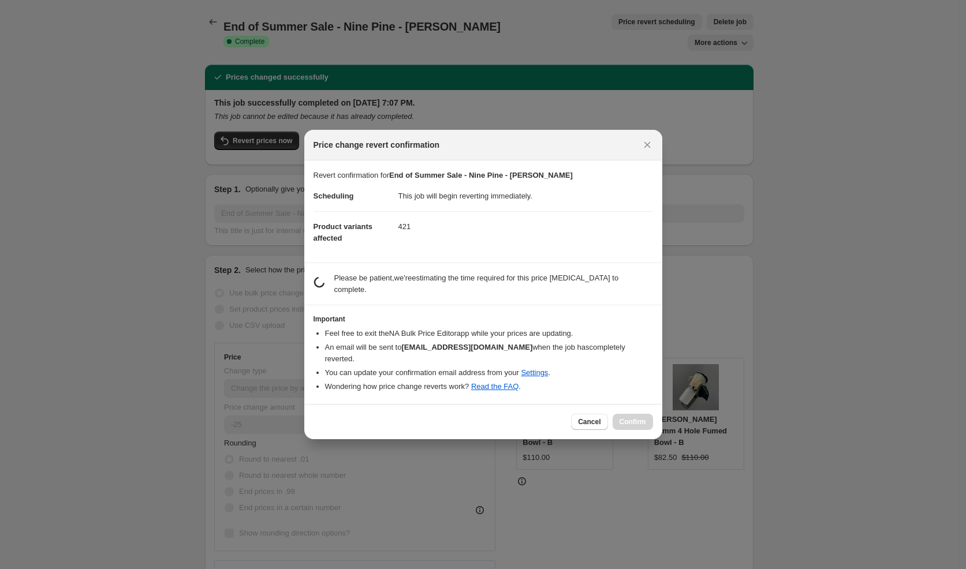
select select "vendor"
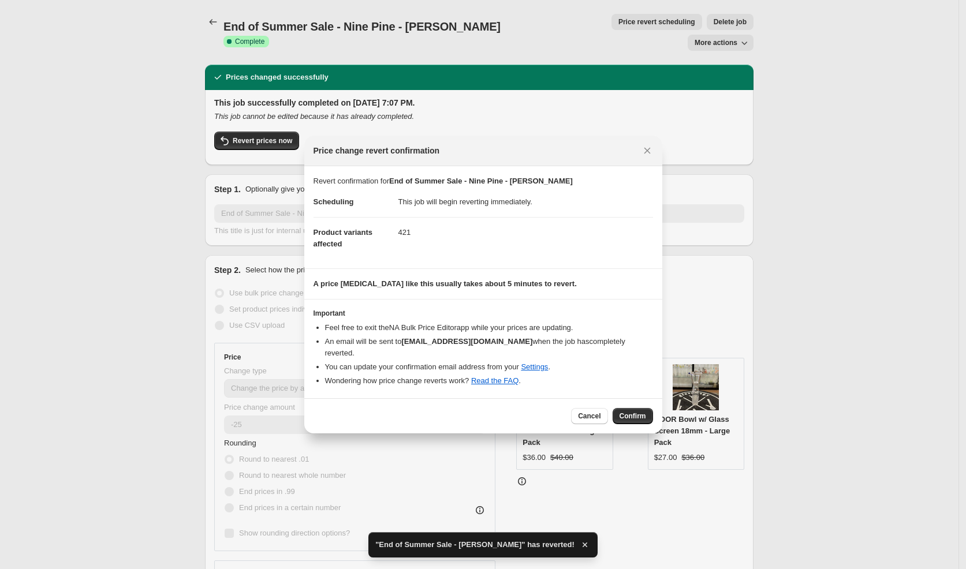
click at [627, 412] on span "Confirm" at bounding box center [632, 416] width 27 height 9
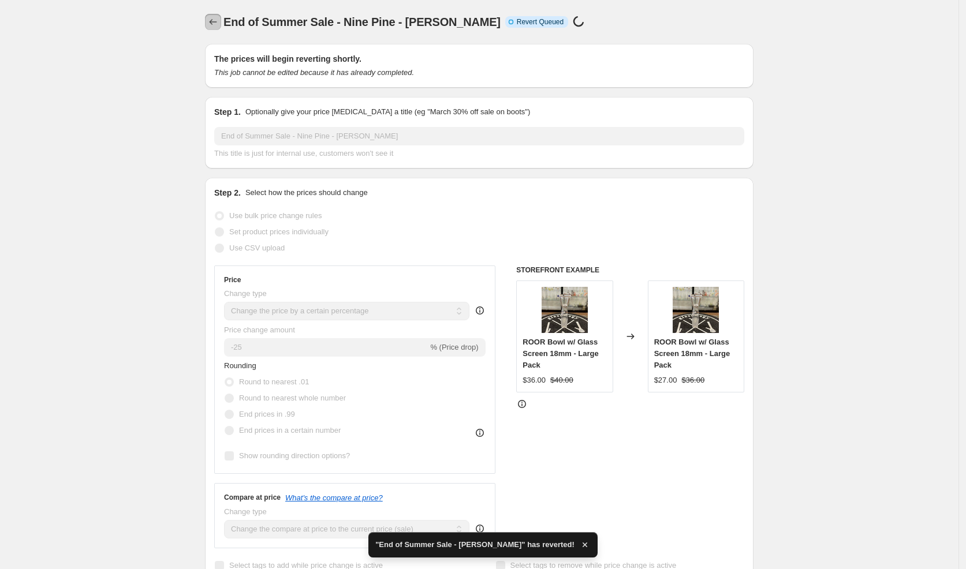
click at [210, 22] on button "Price change jobs" at bounding box center [213, 22] width 16 height 16
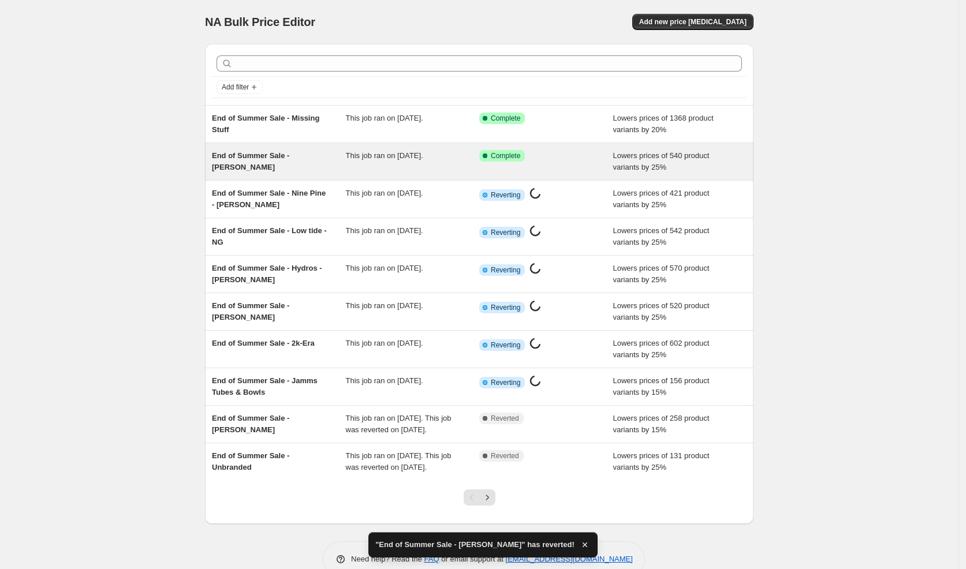
click at [289, 155] on span "End of Summer Sale - SOL - Watson" at bounding box center [250, 161] width 77 height 20
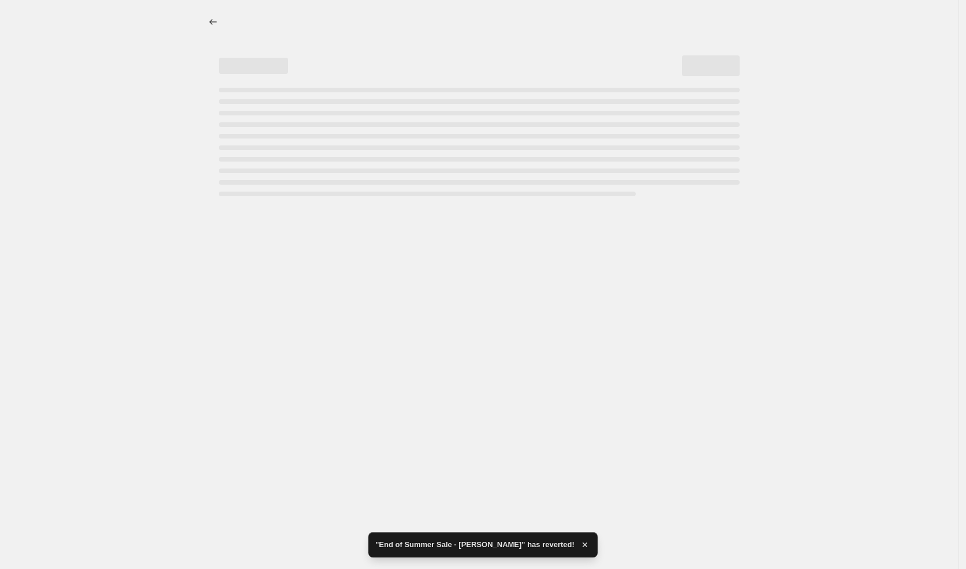
select select "percentage"
select select "vendor"
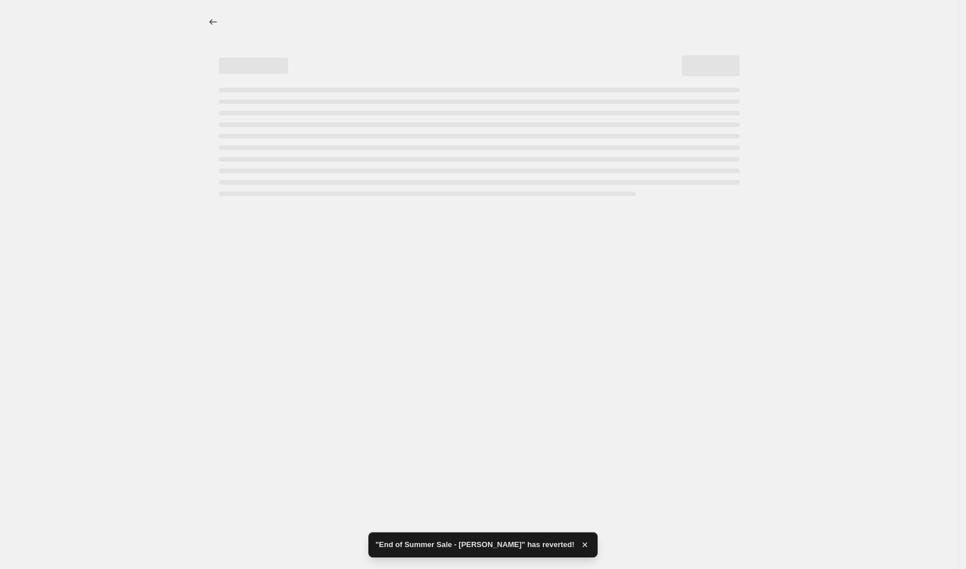
select select "vendor"
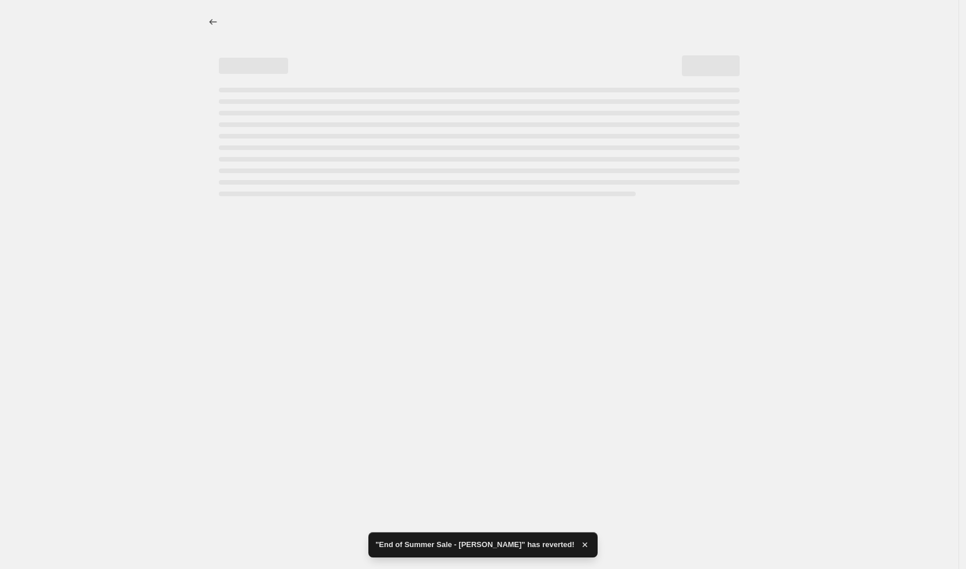
select select "vendor"
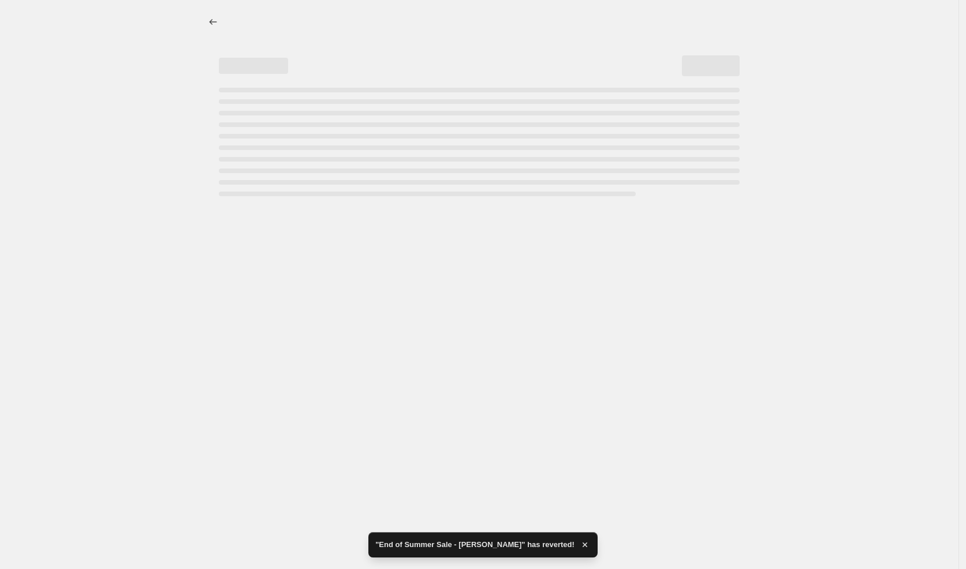
select select "vendor"
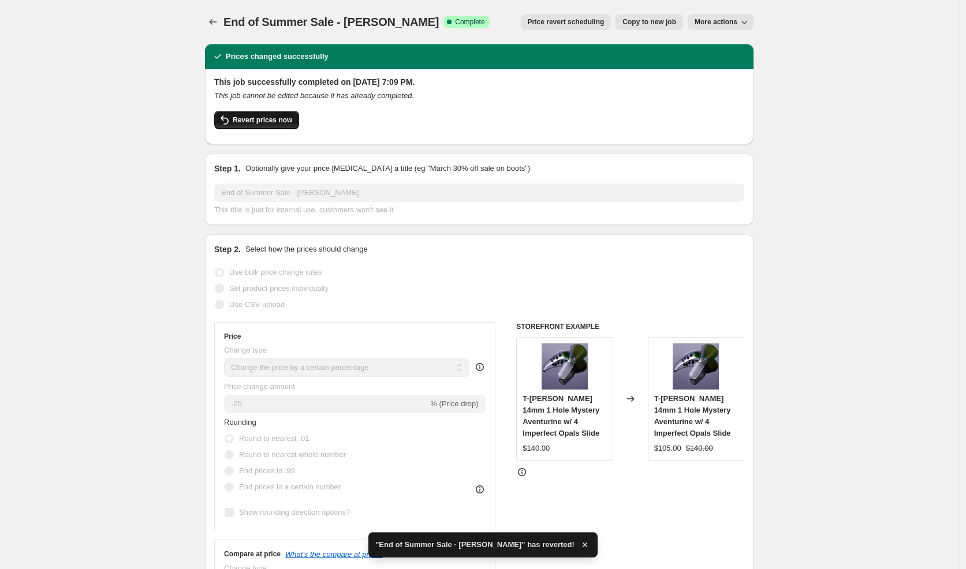
click at [267, 126] on button "Revert prices now" at bounding box center [256, 120] width 85 height 18
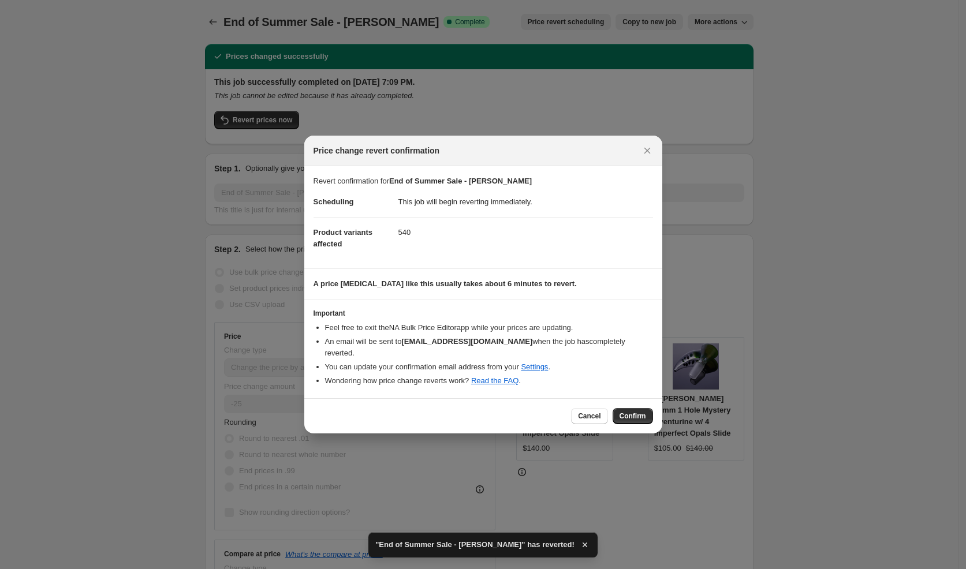
click at [631, 416] on button "Confirm" at bounding box center [632, 416] width 40 height 16
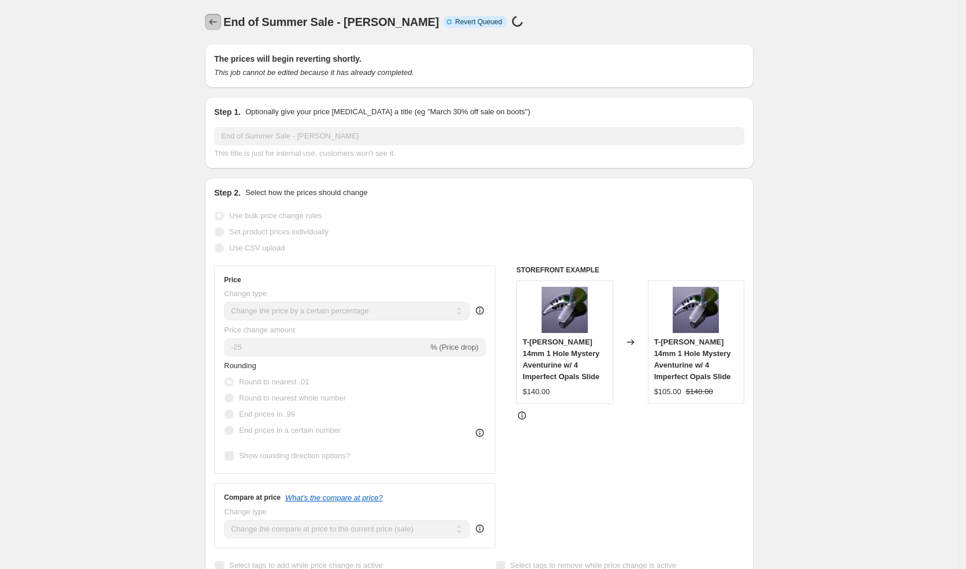
click at [219, 21] on icon "Price change jobs" at bounding box center [213, 22] width 12 height 12
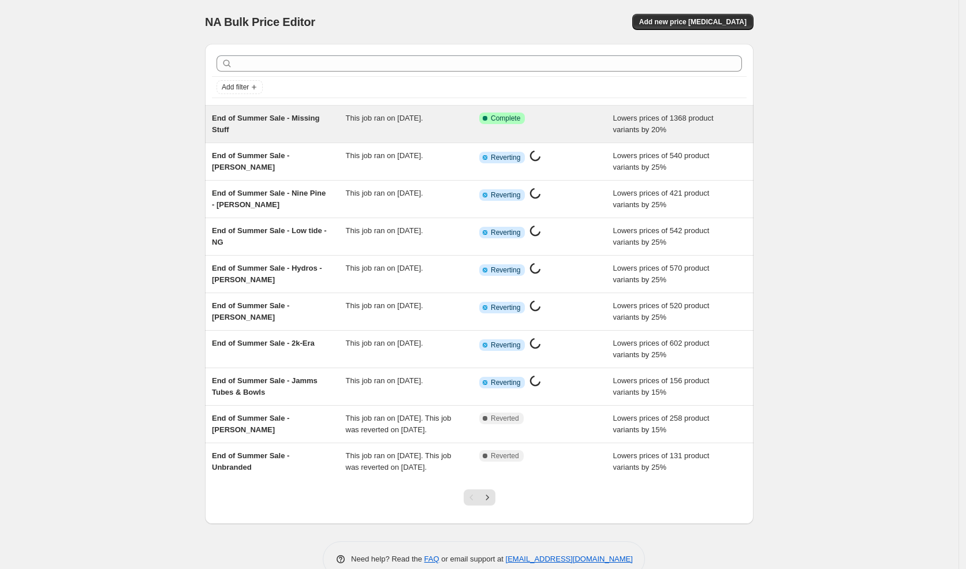
click at [311, 121] on span "End of Summer Sale - Missing Stuff" at bounding box center [265, 124] width 107 height 20
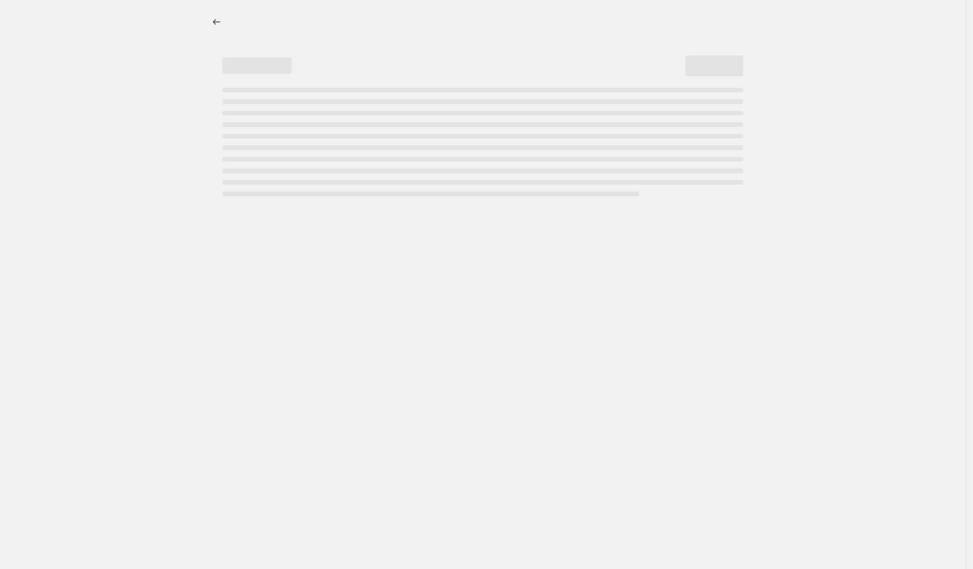
select select "percentage"
select select "vendor"
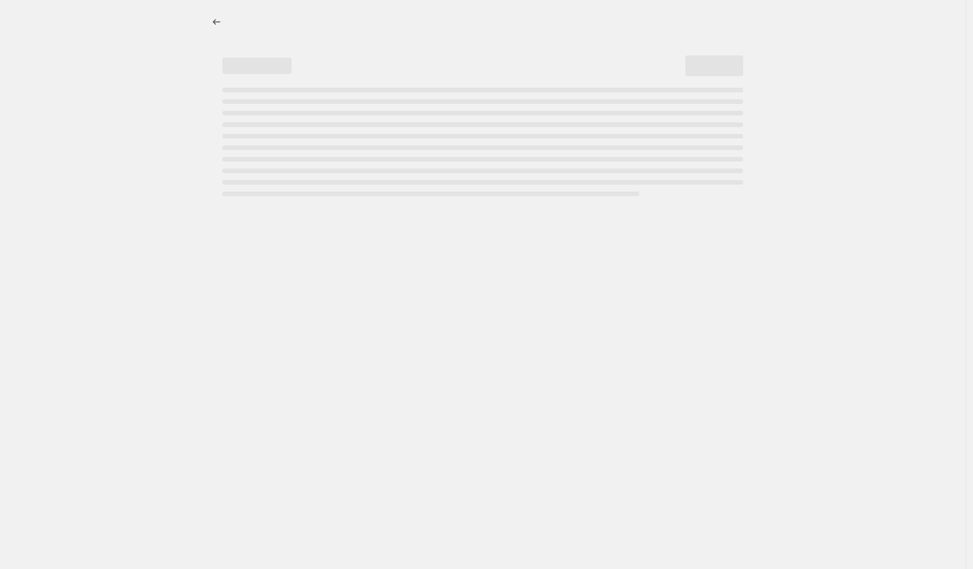
select select "vendor"
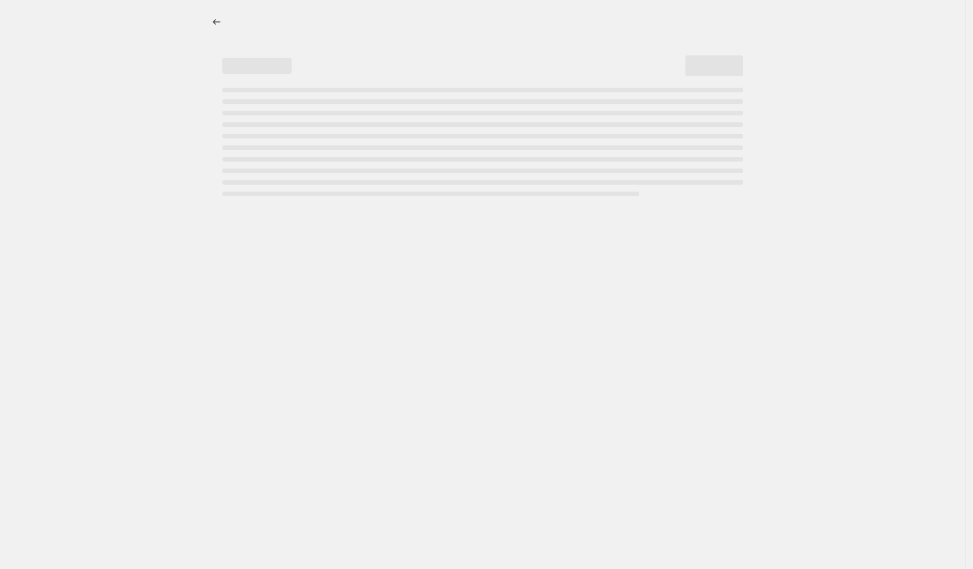
select select "vendor"
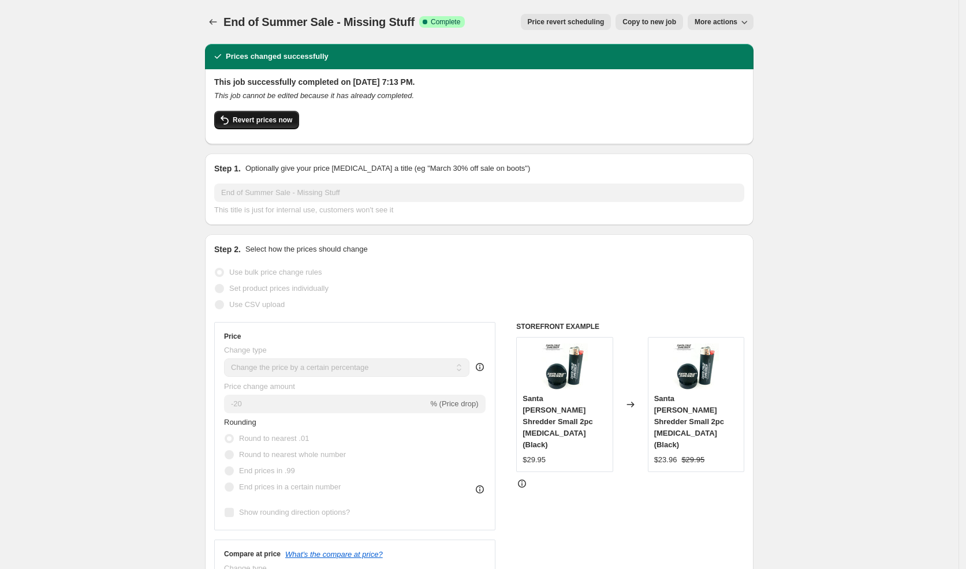
click at [280, 122] on span "Revert prices now" at bounding box center [262, 119] width 59 height 9
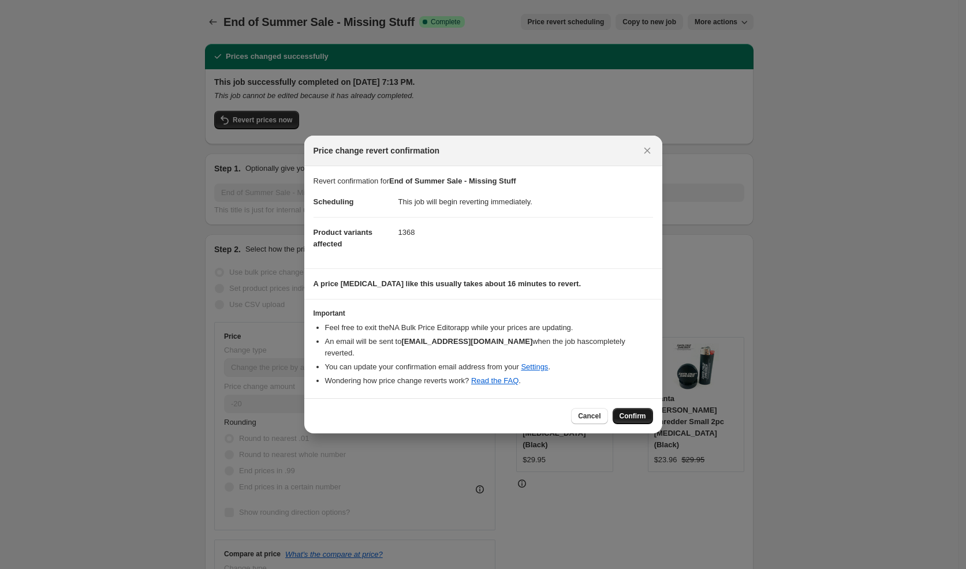
click at [631, 413] on span "Confirm" at bounding box center [632, 416] width 27 height 9
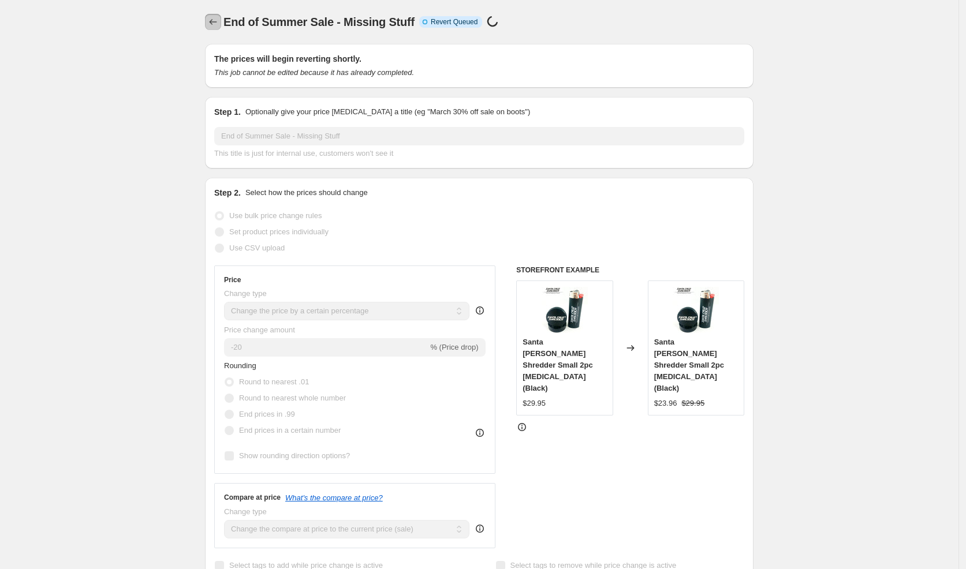
click at [212, 21] on icon "Price change jobs" at bounding box center [213, 22] width 12 height 12
